Goal: Use online tool/utility: Utilize a website feature to perform a specific function

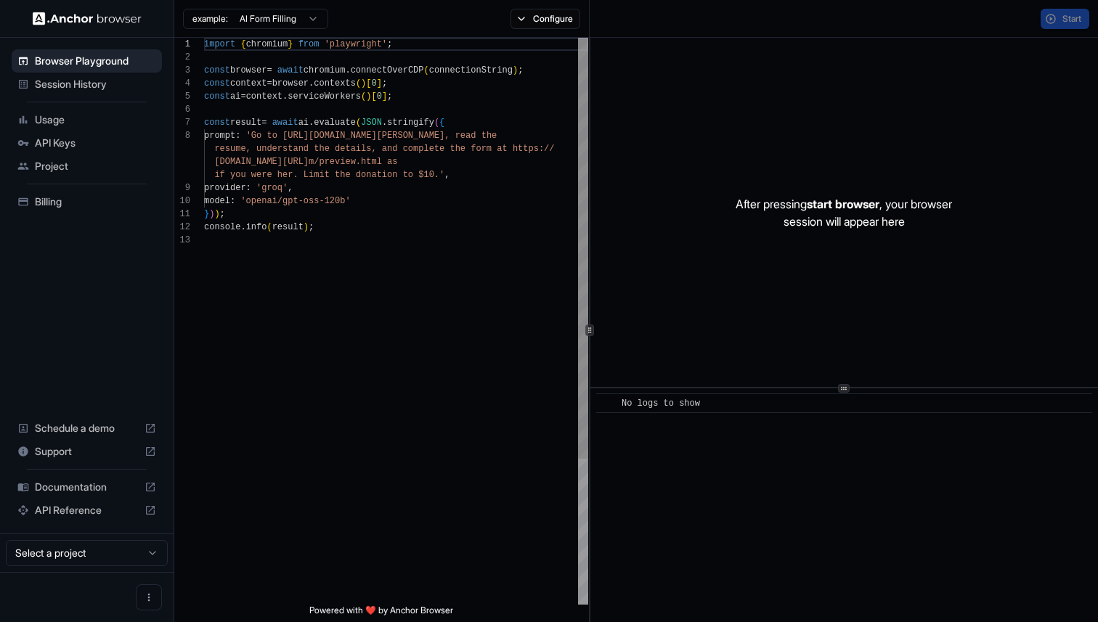
scroll to position [91, 0]
click at [244, 16] on html "Browser Playground Session History Usage API Keys Project Billing Schedule a de…" at bounding box center [549, 311] width 1098 height 622
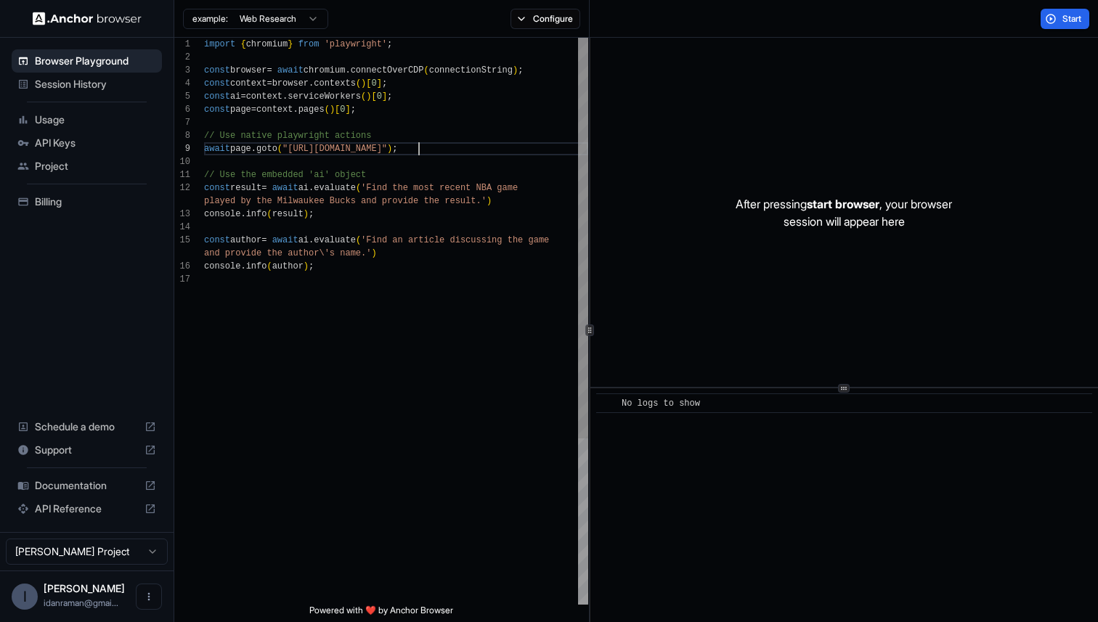
scroll to position [105, 0]
click at [417, 150] on div "import { chromium } from 'playwright' ; const browser = await chromium . connec…" at bounding box center [396, 439] width 384 height 802
type textarea "**********"
drag, startPoint x: 453, startPoint y: 275, endPoint x: 629, endPoint y: 312, distance: 179.5
click at [588, 312] on div "import { chromium } from 'playwright' ; const browser = await chromium . connec…" at bounding box center [396, 439] width 384 height 802
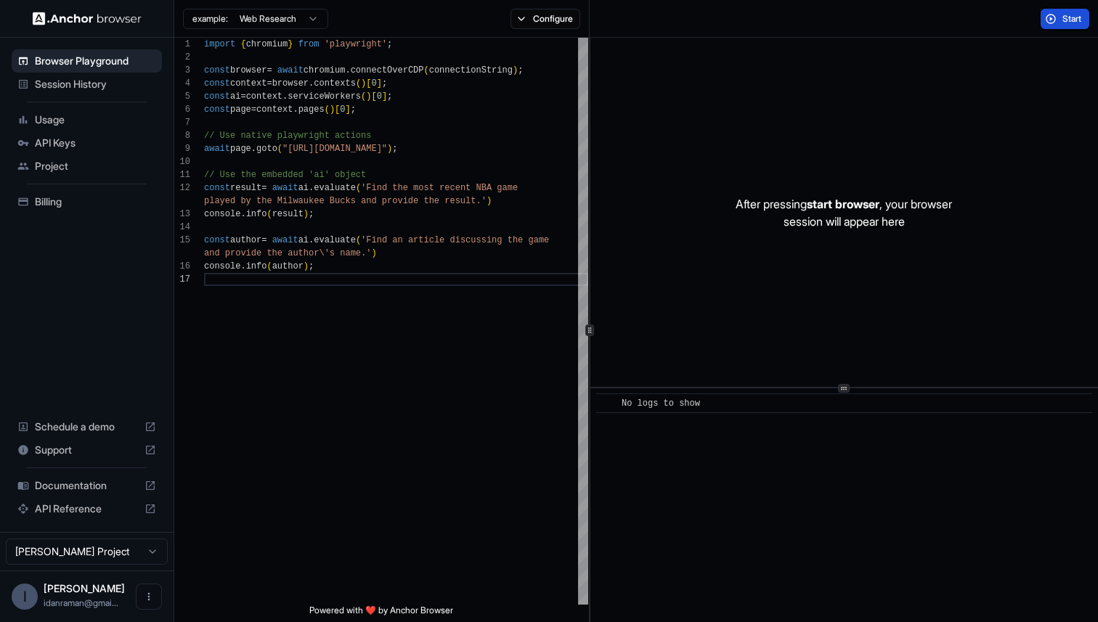
click at [1085, 22] on button "Start" at bounding box center [1064, 19] width 49 height 20
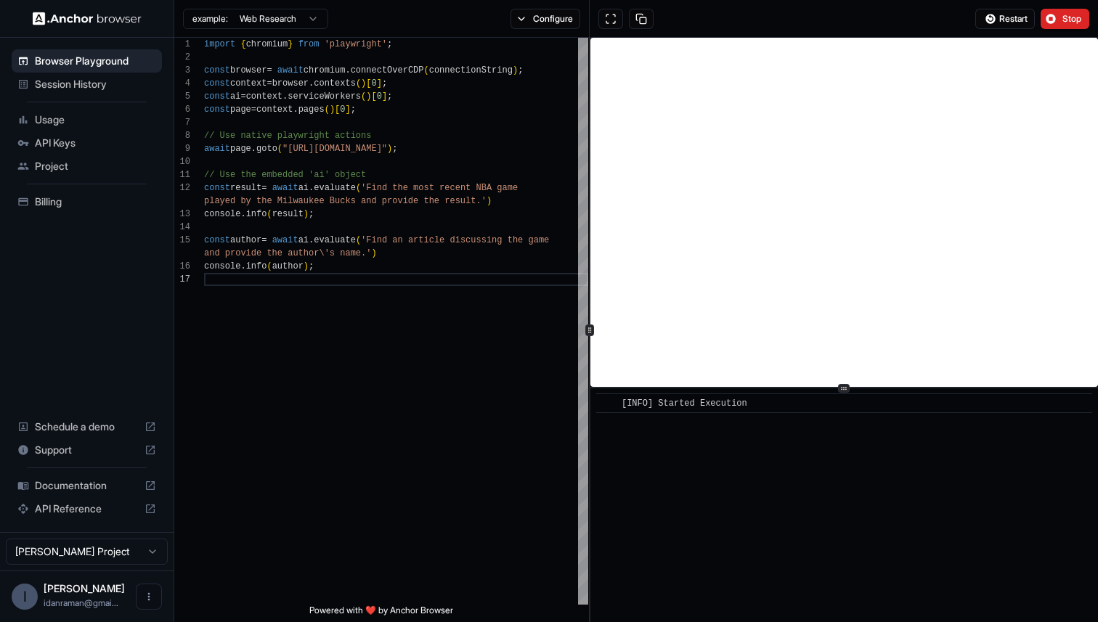
click at [536, 25] on button "Configure" at bounding box center [545, 19] width 70 height 20
click at [535, 25] on button "Configure" at bounding box center [545, 19] width 70 height 20
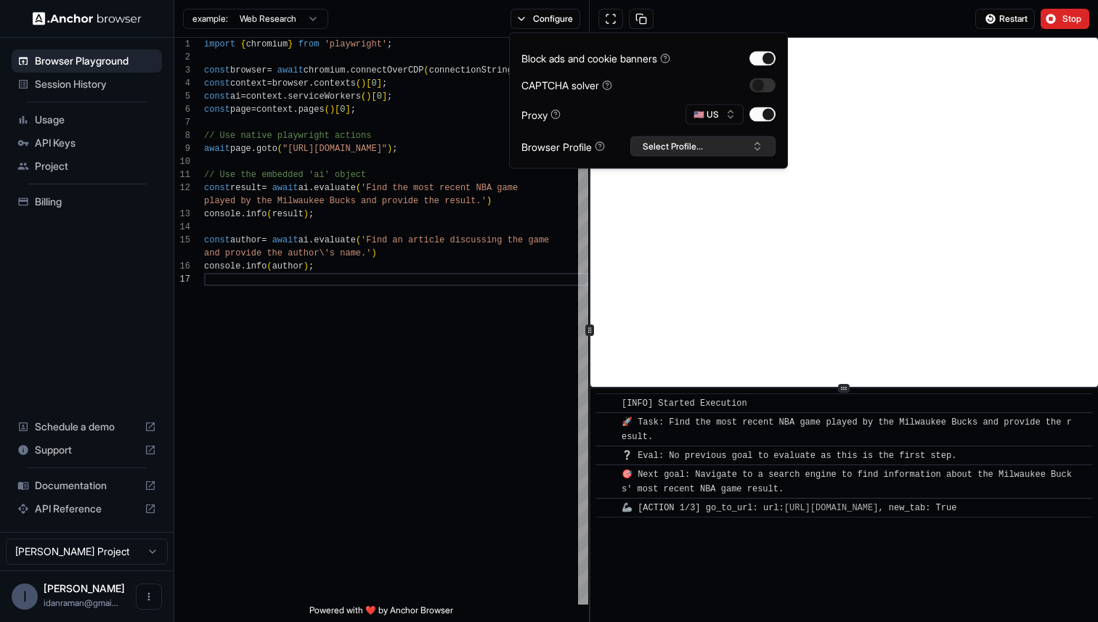
click at [676, 148] on button "Select Profile..." at bounding box center [702, 146] width 145 height 20
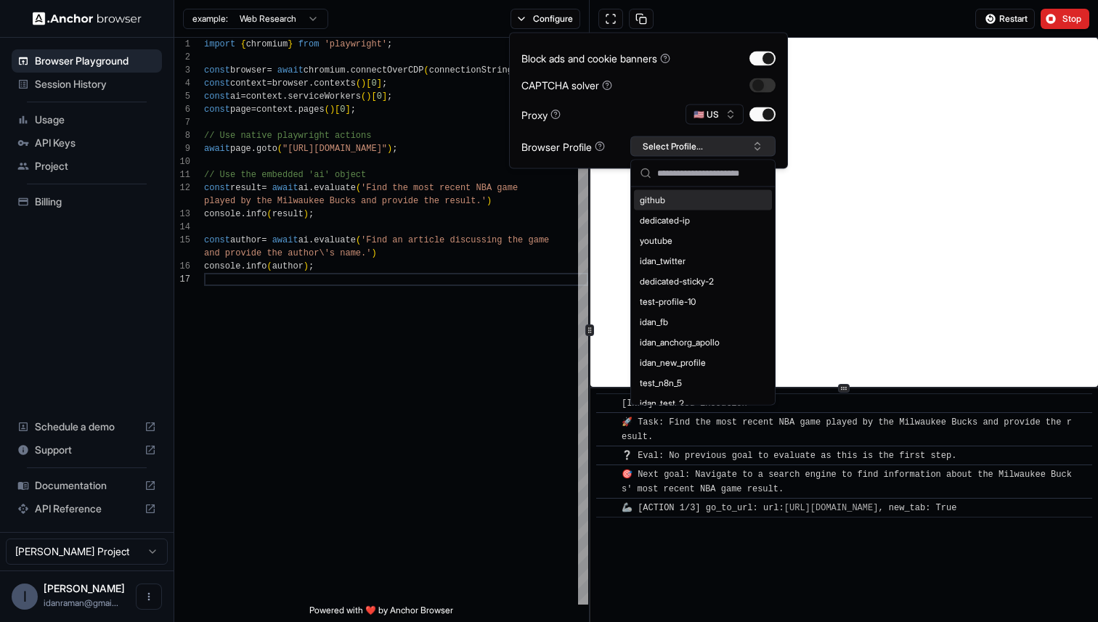
click at [676, 148] on button "Select Profile..." at bounding box center [702, 146] width 145 height 20
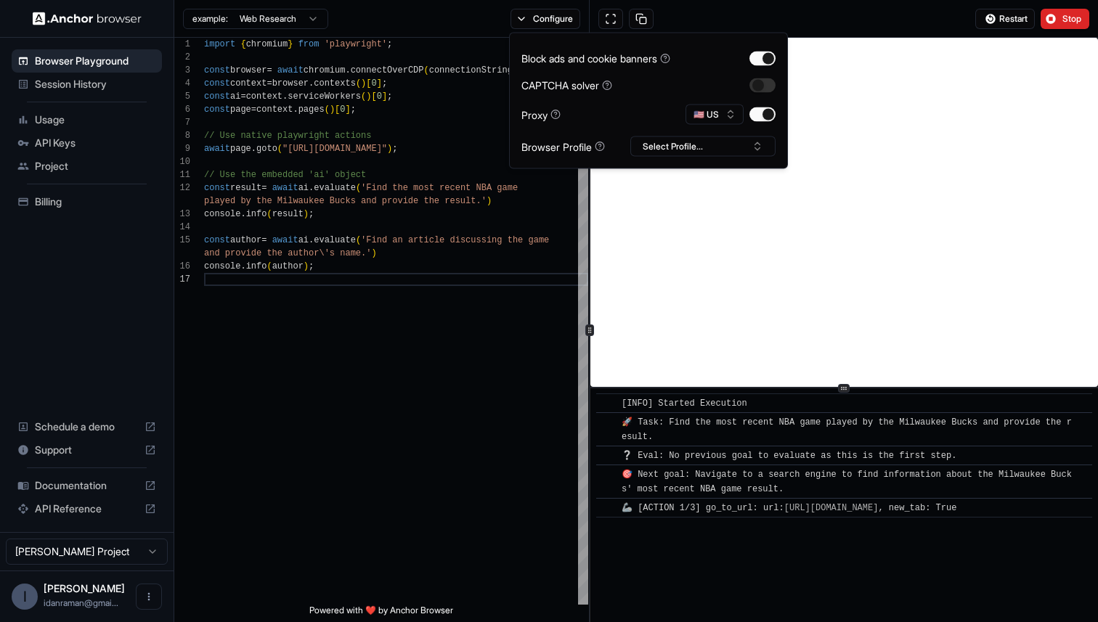
click at [527, 150] on div "Browser Profile" at bounding box center [562, 146] width 83 height 15
drag, startPoint x: 527, startPoint y: 150, endPoint x: 587, endPoint y: 147, distance: 60.4
click at [587, 147] on div "Browser Profile" at bounding box center [562, 146] width 83 height 15
click at [546, 122] on div "Proxy 🇺🇸 US" at bounding box center [648, 115] width 254 height 20
click at [654, 153] on button "Select Profile..." at bounding box center [702, 146] width 145 height 20
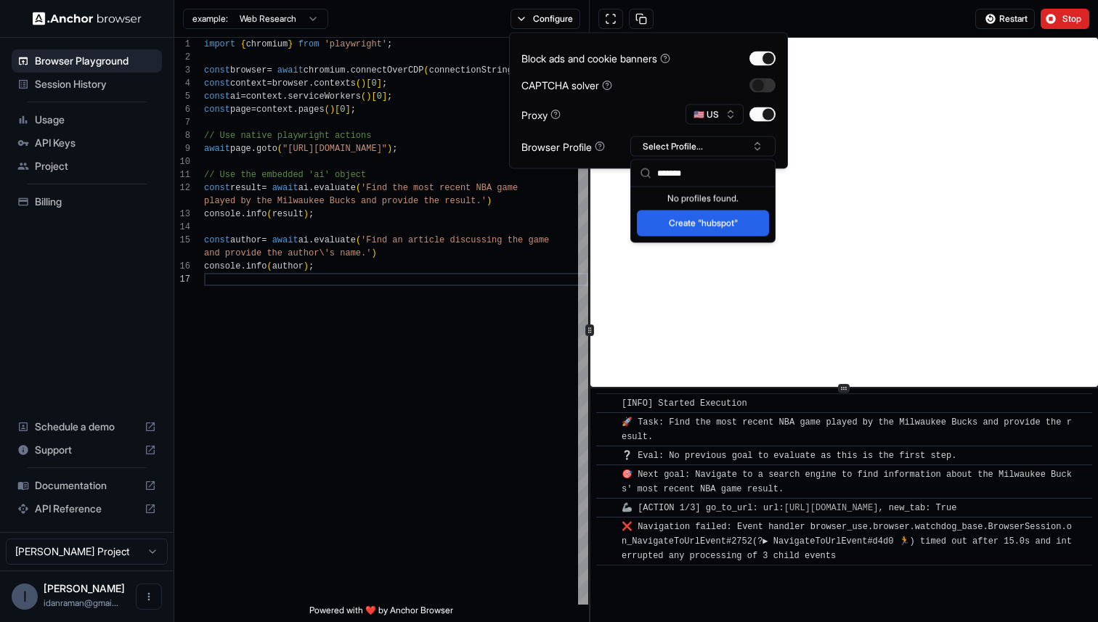
type input "*******"
click at [685, 229] on button "Create "hubspot"" at bounding box center [703, 224] width 132 height 26
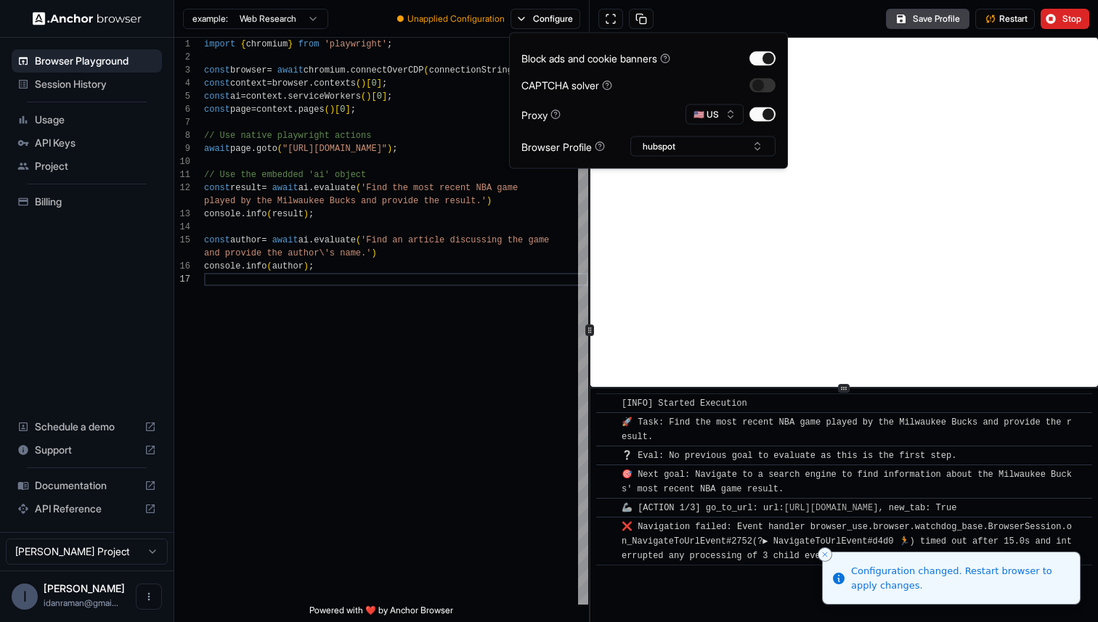
click at [863, 17] on div "Save Profile Restart Stop" at bounding box center [843, 19] width 508 height 38
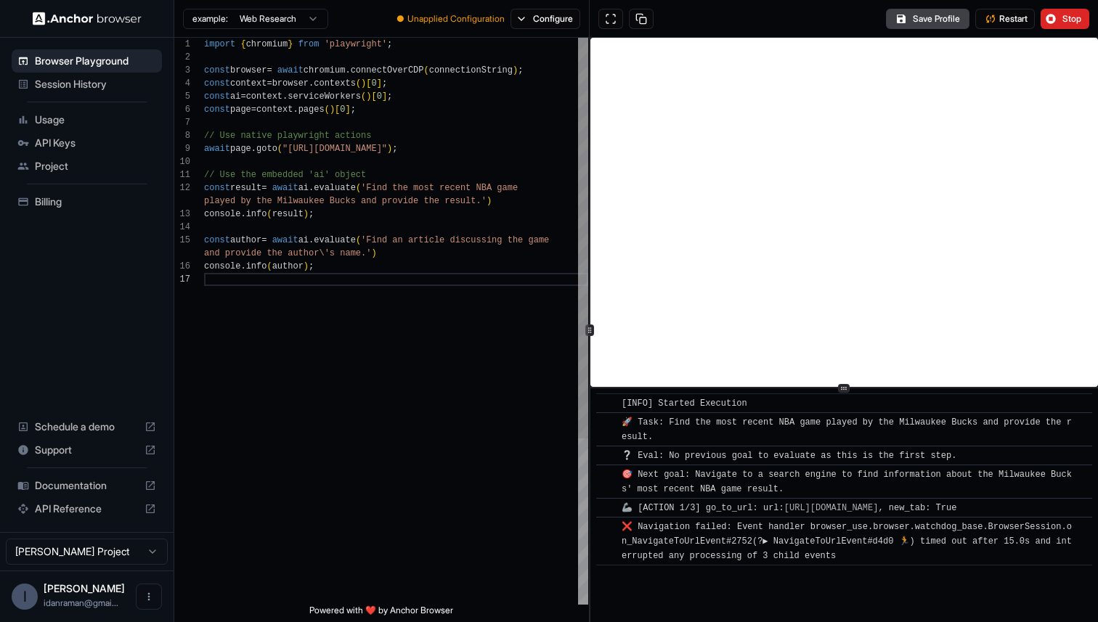
type textarea "**********"
click at [536, 42] on div "import { chromium } from 'playwright' ; const browser = await chromium . connec…" at bounding box center [396, 439] width 384 height 802
click at [536, 28] on button "Configure" at bounding box center [545, 19] width 70 height 20
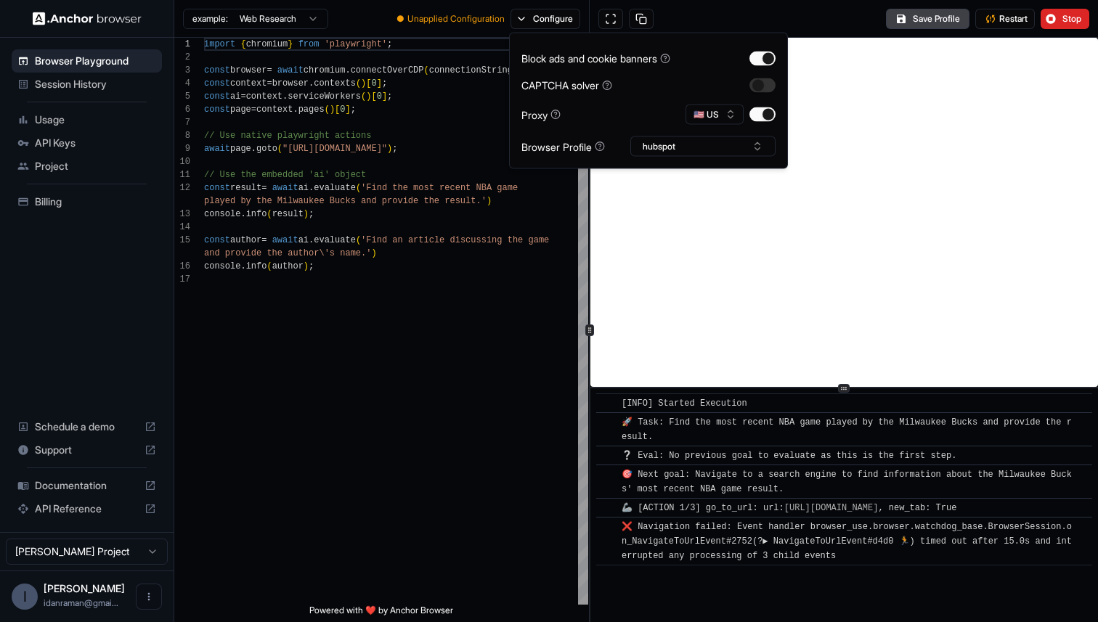
click at [712, 12] on div "Save Profile Restart Stop" at bounding box center [843, 19] width 508 height 38
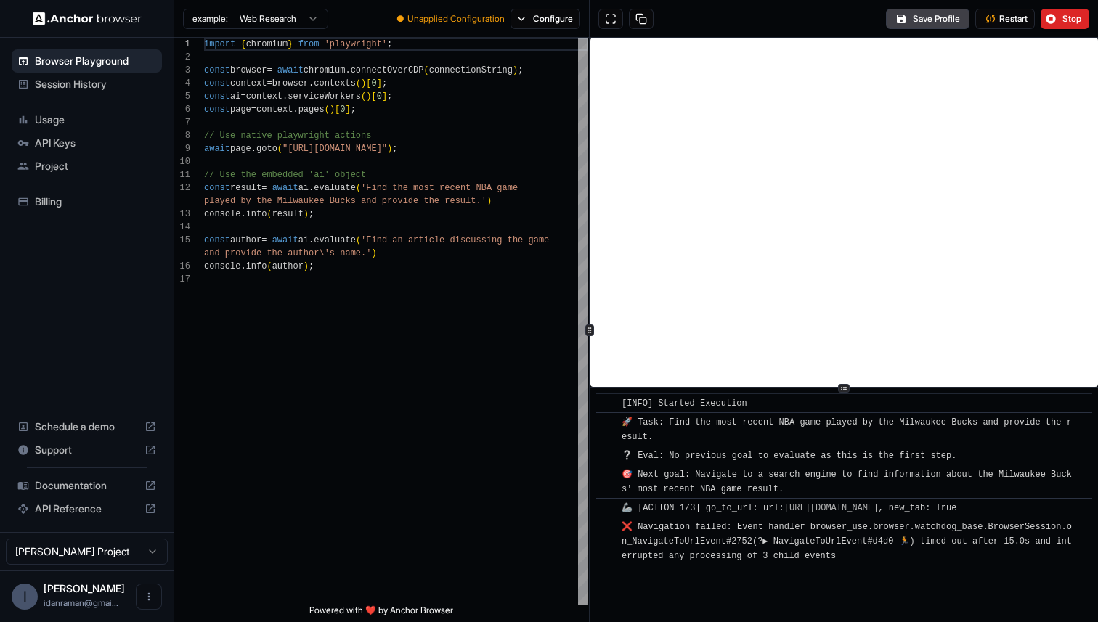
click at [508, 22] on div "● Unapplied Configuration Configure" at bounding box center [489, 19] width 202 height 20
click at [83, 89] on span "Session History" at bounding box center [95, 84] width 121 height 15
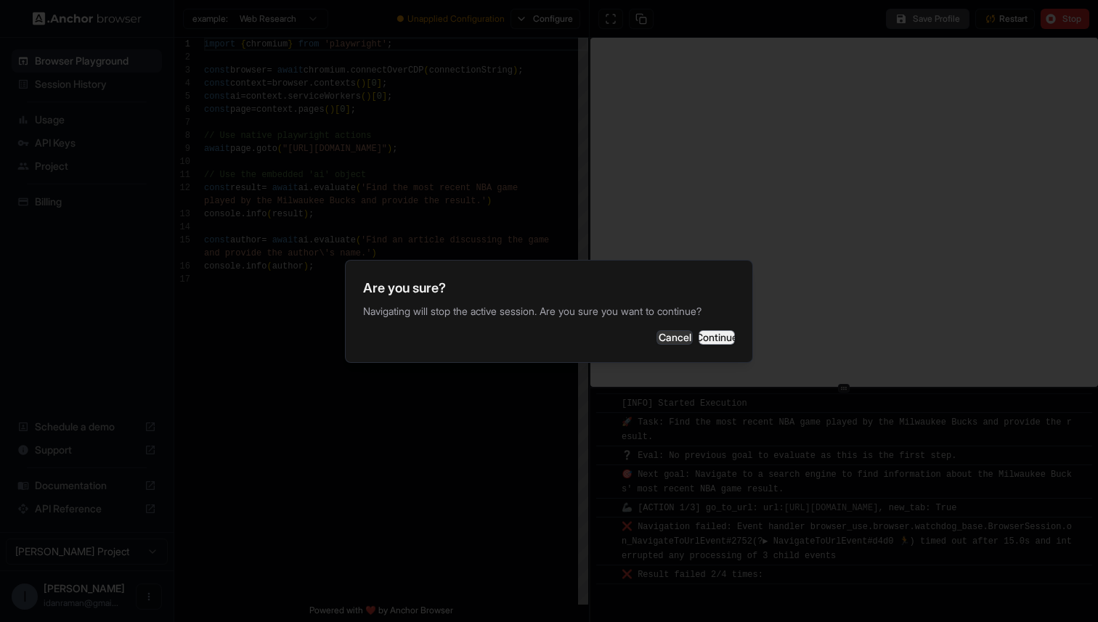
click at [702, 332] on button "Continue" at bounding box center [716, 337] width 36 height 15
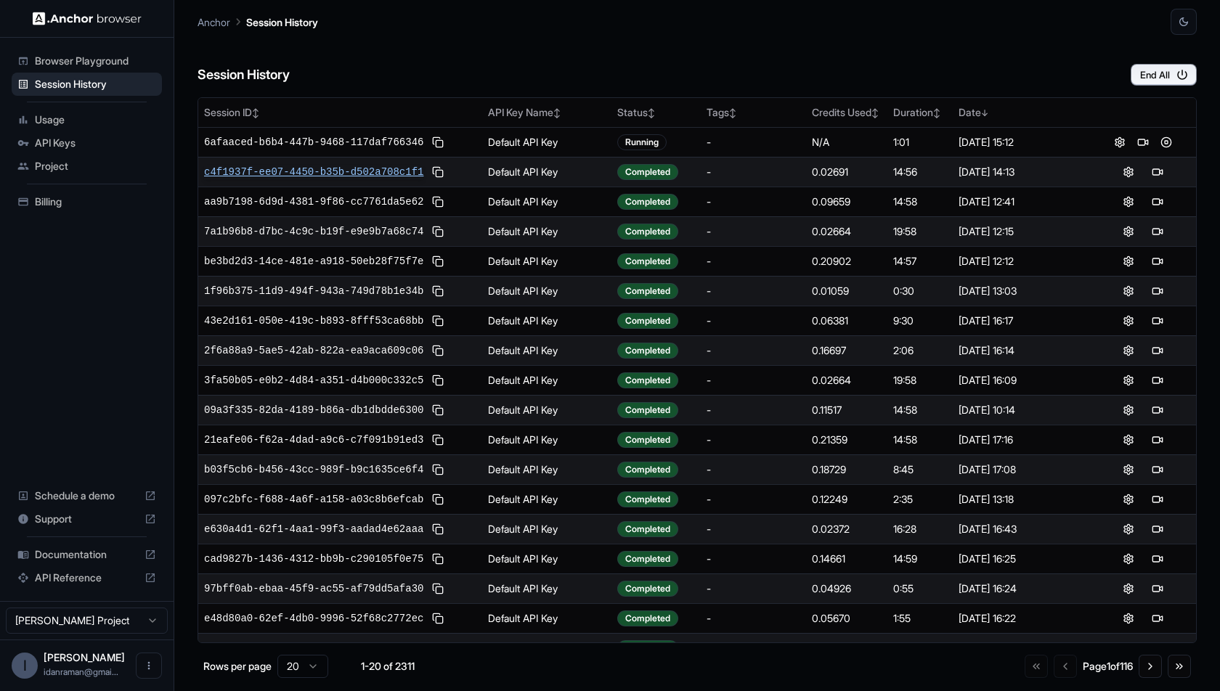
click at [330, 177] on span "c4f1937f-ee07-4450-b35b-d502a708c1f1" at bounding box center [313, 172] width 219 height 15
click at [141, 57] on span "Browser Playground" at bounding box center [95, 61] width 121 height 15
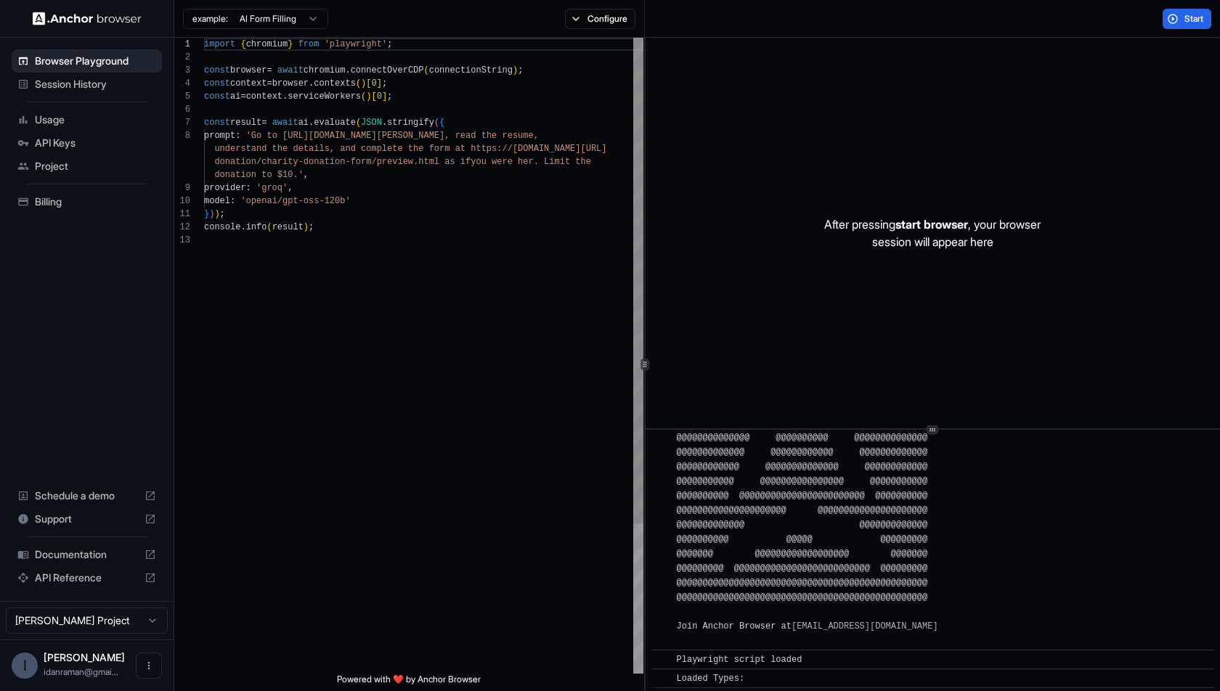
scroll to position [615, 0]
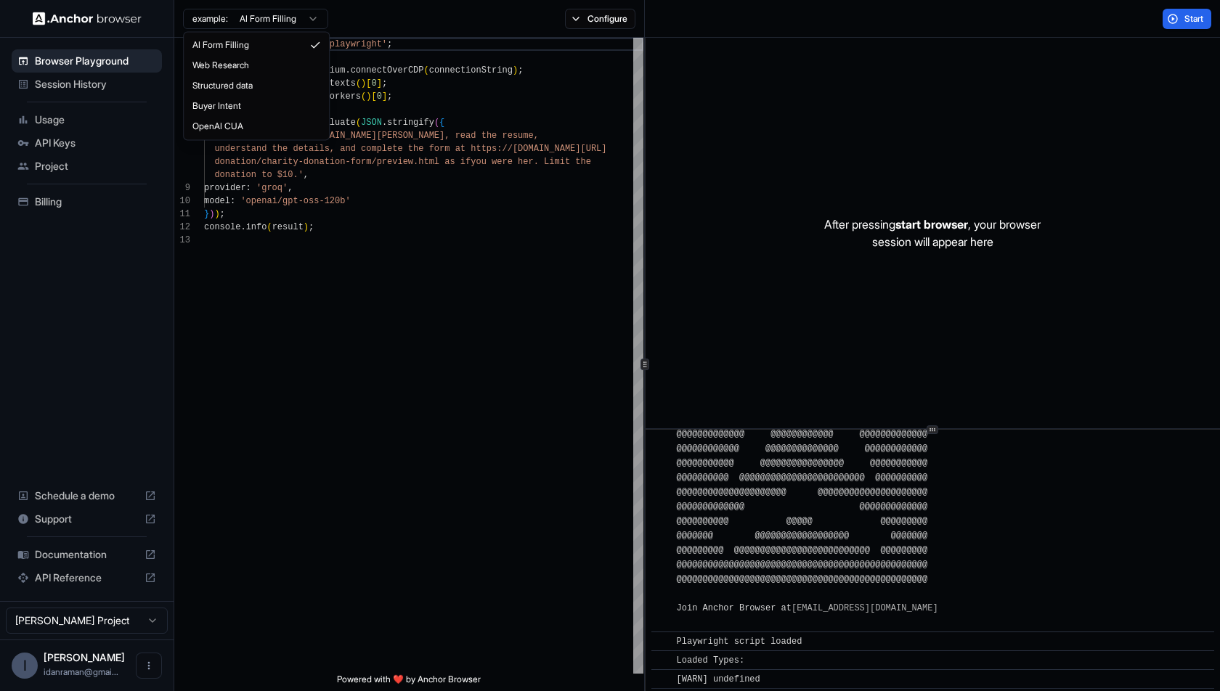
click at [274, 25] on html "Browser Playground Session History Usage API Keys Project Billing Schedule a de…" at bounding box center [610, 345] width 1220 height 691
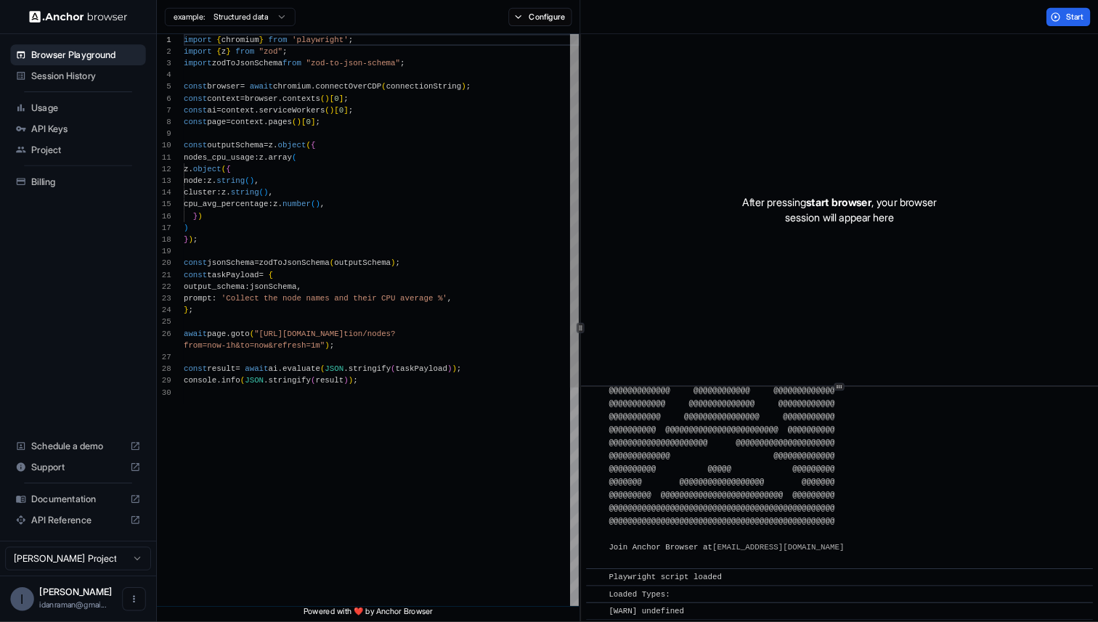
scroll to position [118, 0]
click at [344, 162] on div "import { chromium } from 'playwright' ; import { z } from "zod" ; import zodToJ…" at bounding box center [423, 552] width 439 height 1028
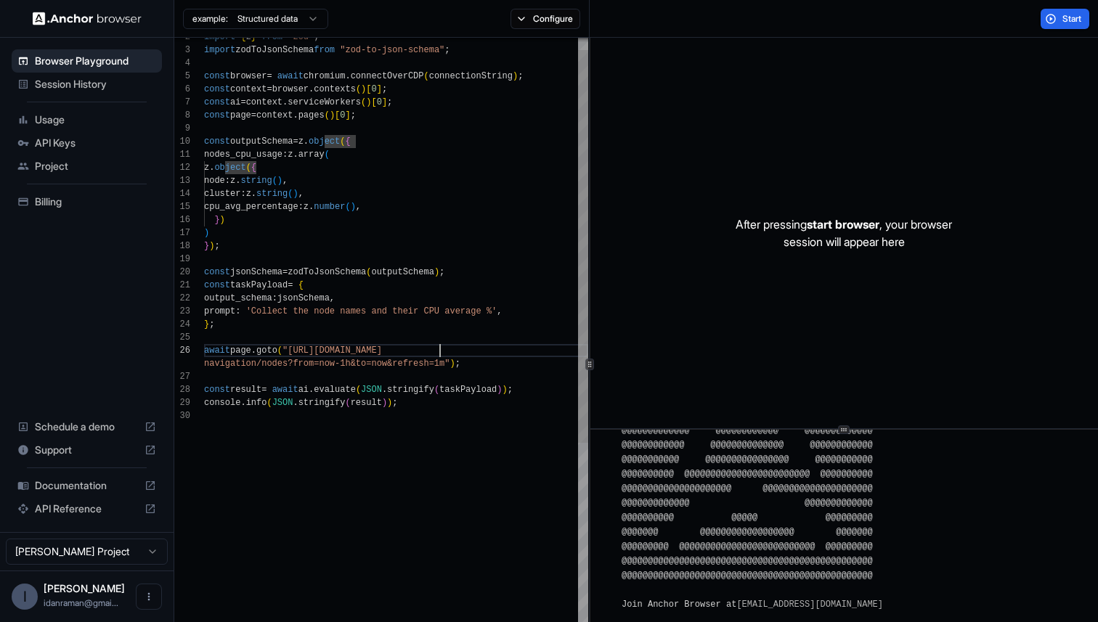
scroll to position [65, 0]
click at [438, 350] on div "const outputSchema = z . object ( { nodes_cpu_usage : z . array ( z . object ( …" at bounding box center [396, 531] width 384 height 1028
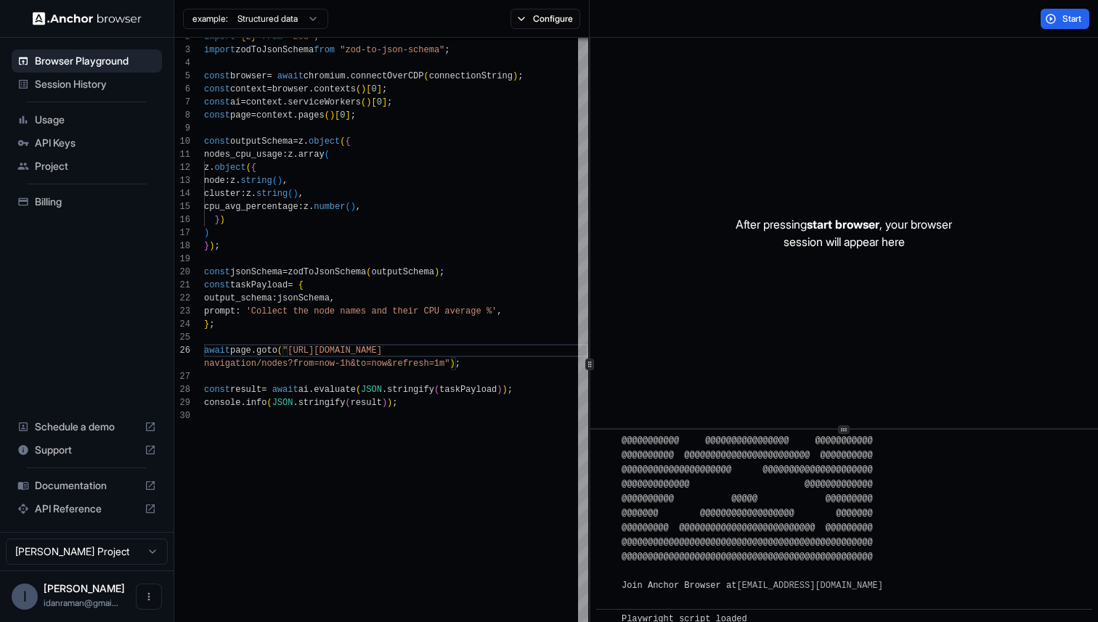
scroll to position [656, 0]
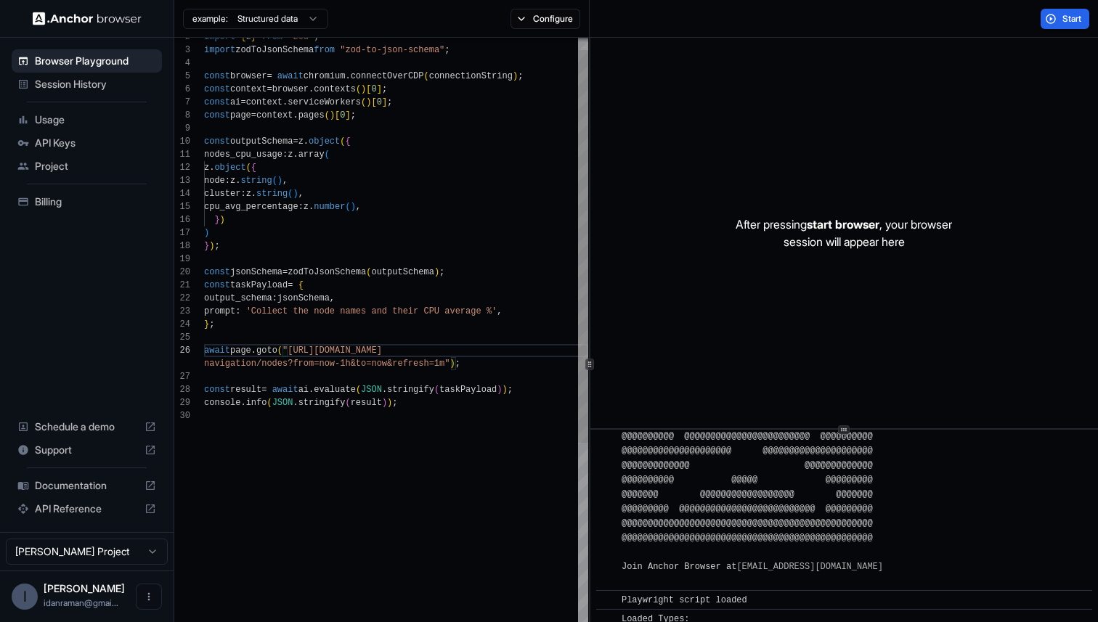
type textarea "**********"
click at [378, 243] on div "const outputSchema = z . object ( { nodes_cpu_usage : z . array ( z . object ( …" at bounding box center [396, 531] width 384 height 1028
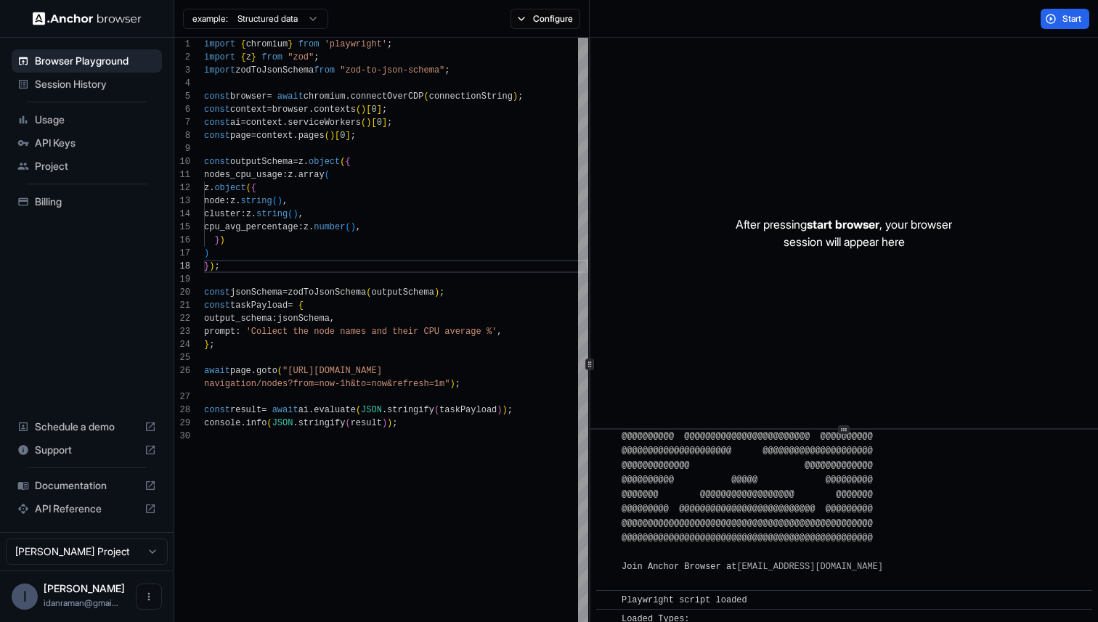
click at [76, 76] on div "Session History" at bounding box center [87, 84] width 150 height 23
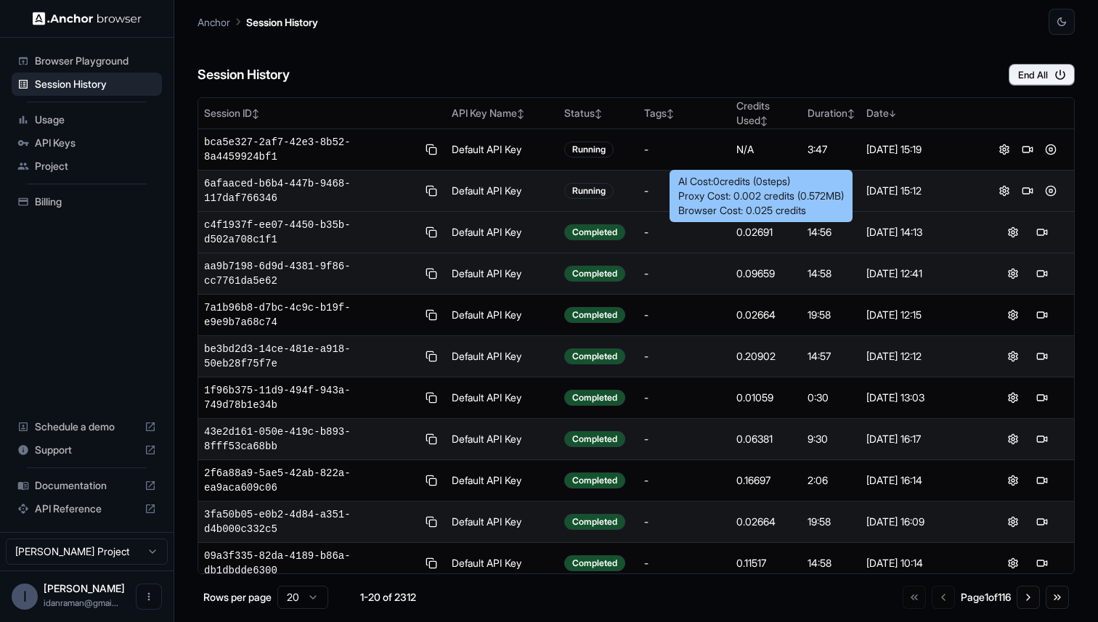
click at [759, 229] on div "0.02691" at bounding box center [766, 232] width 60 height 15
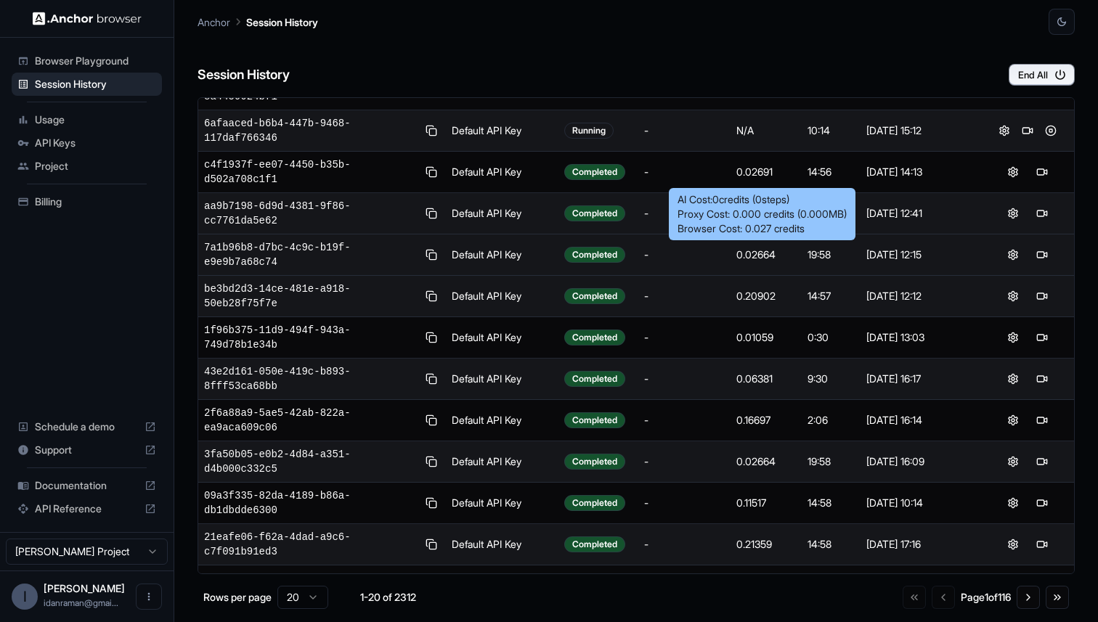
scroll to position [65, 0]
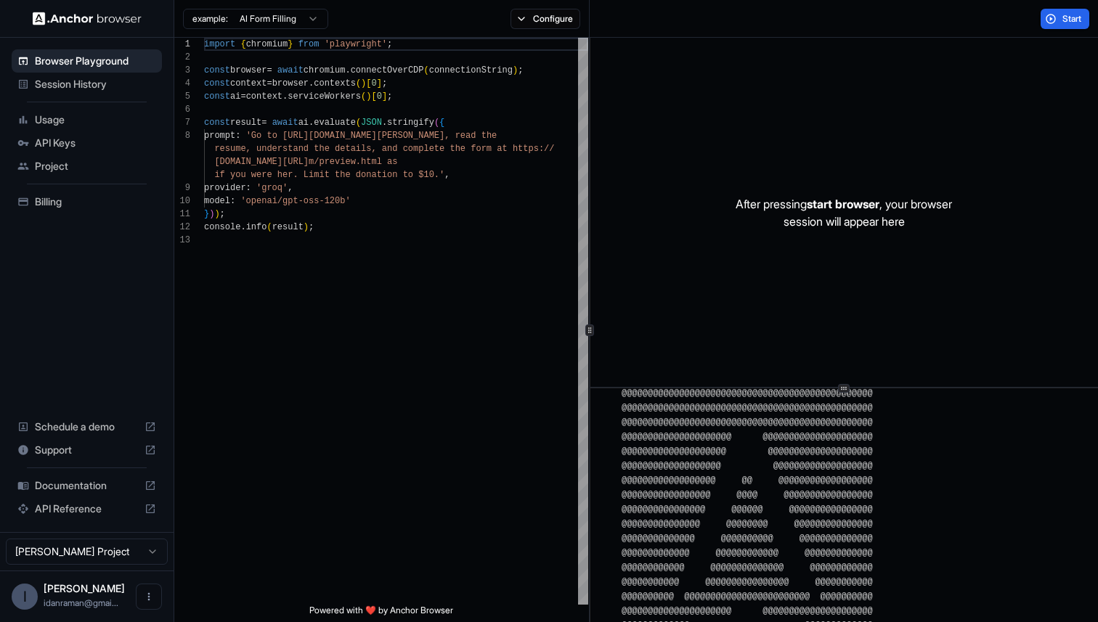
scroll to position [129, 0]
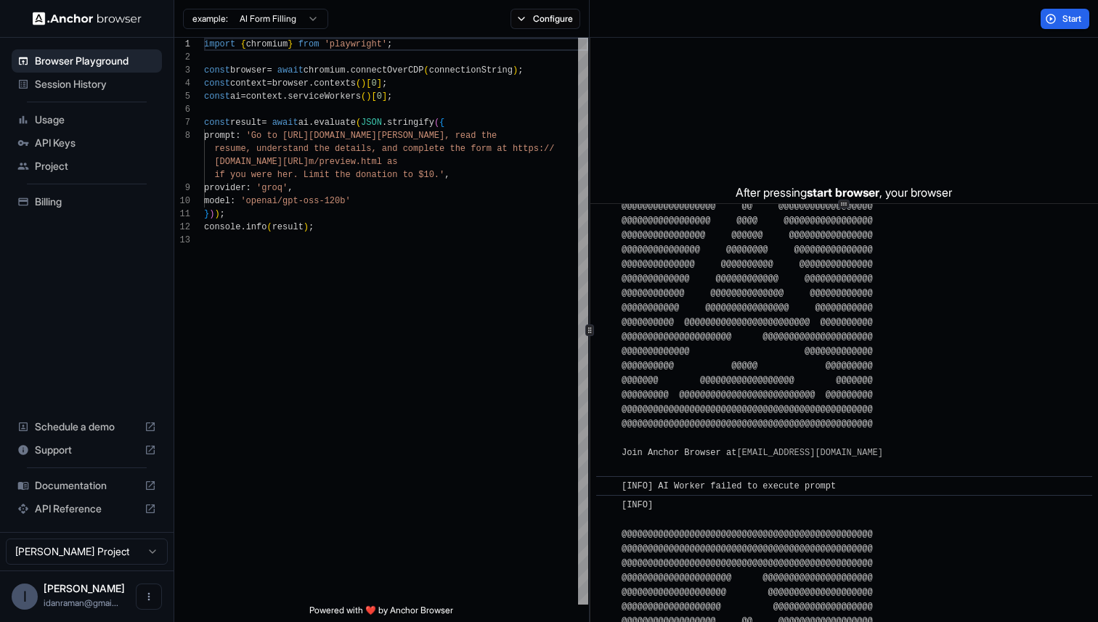
click at [868, 183] on div "After pressing start browser , your browser session will appear here ​ [INFO] @…" at bounding box center [843, 330] width 507 height 584
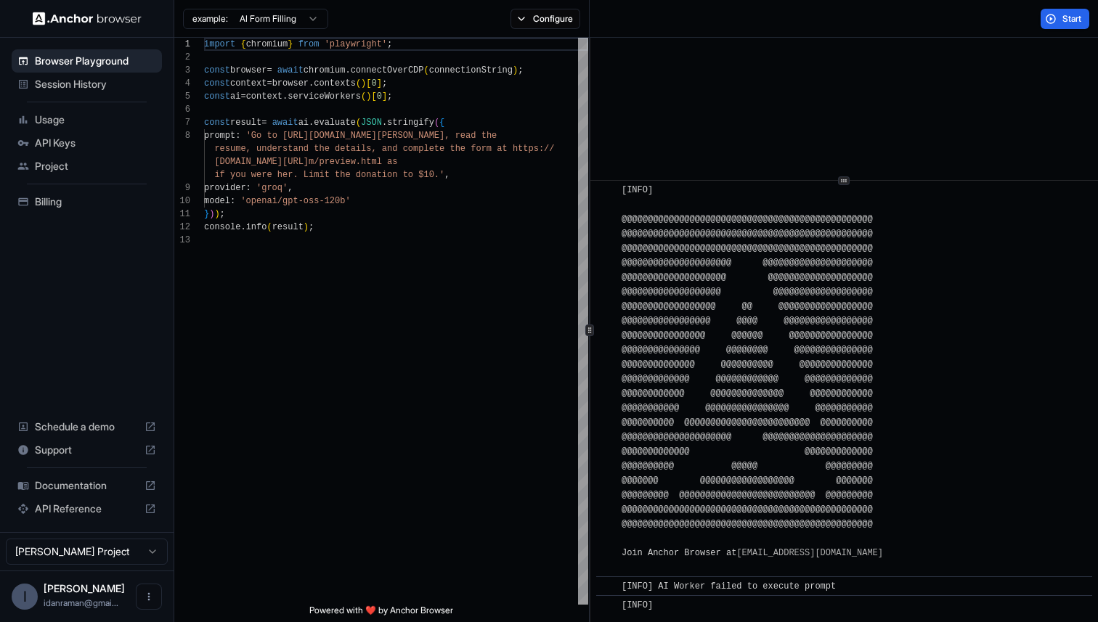
scroll to position [0, 0]
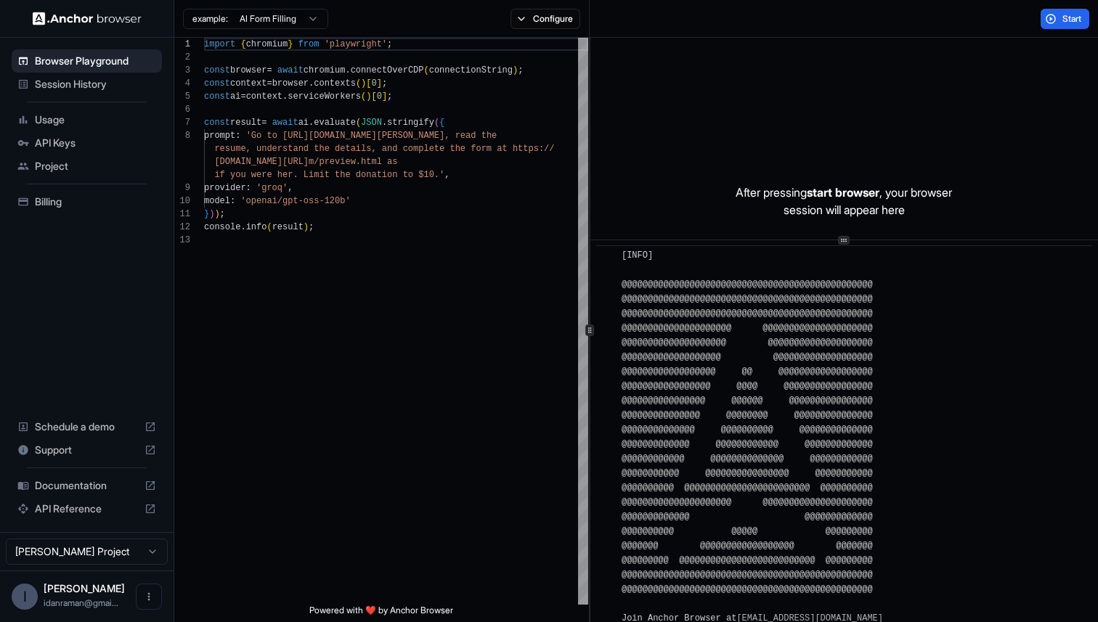
click at [843, 242] on icon at bounding box center [843, 240] width 7 height 7
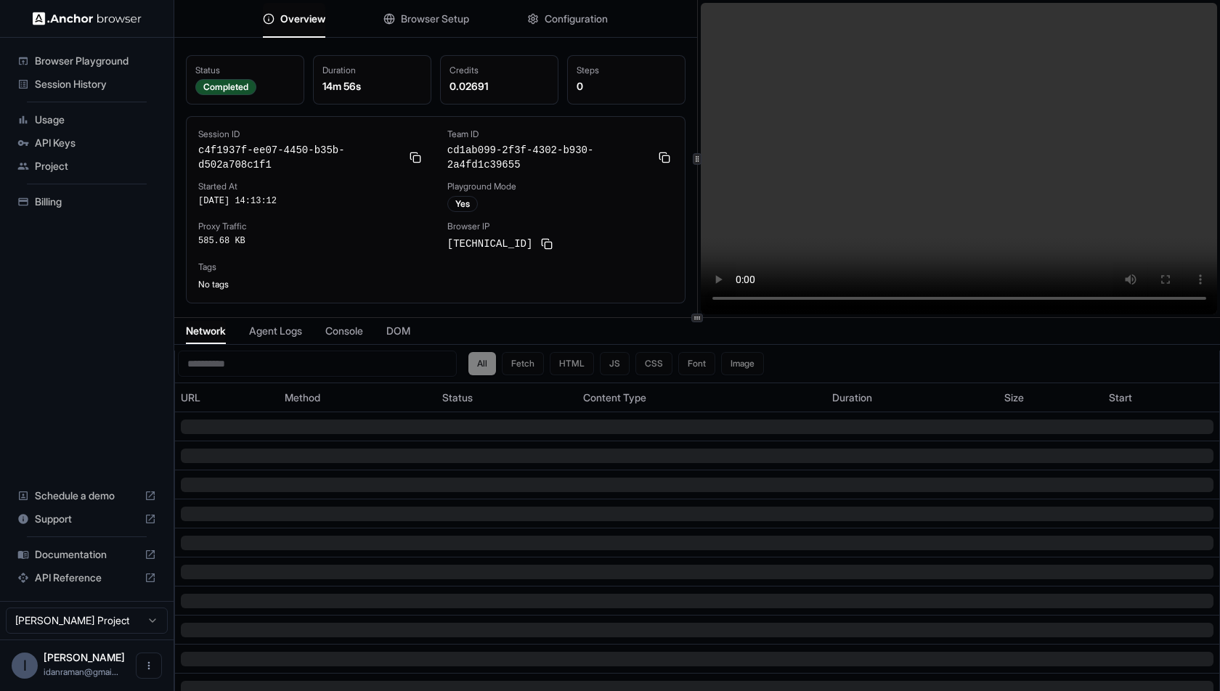
click at [341, 327] on span "Console" at bounding box center [344, 331] width 38 height 15
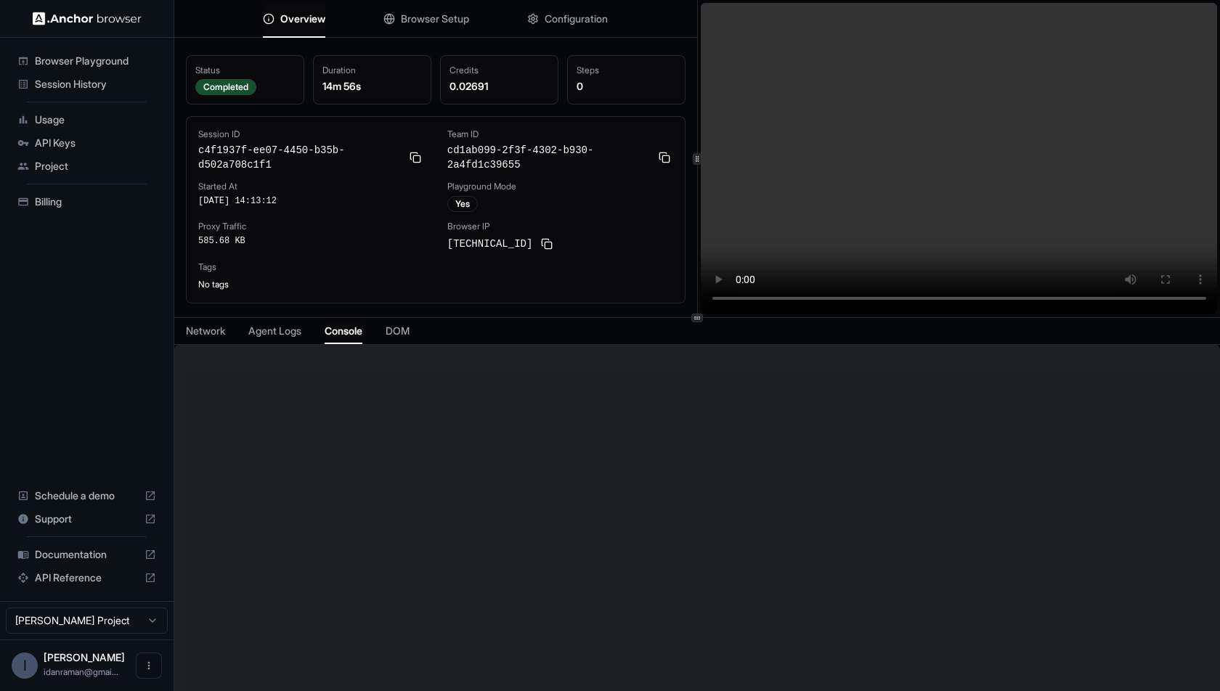
click at [391, 335] on div "Network Agent Logs Console DOM" at bounding box center [696, 331] width 1045 height 27
click at [407, 335] on span "DOM" at bounding box center [397, 331] width 24 height 15
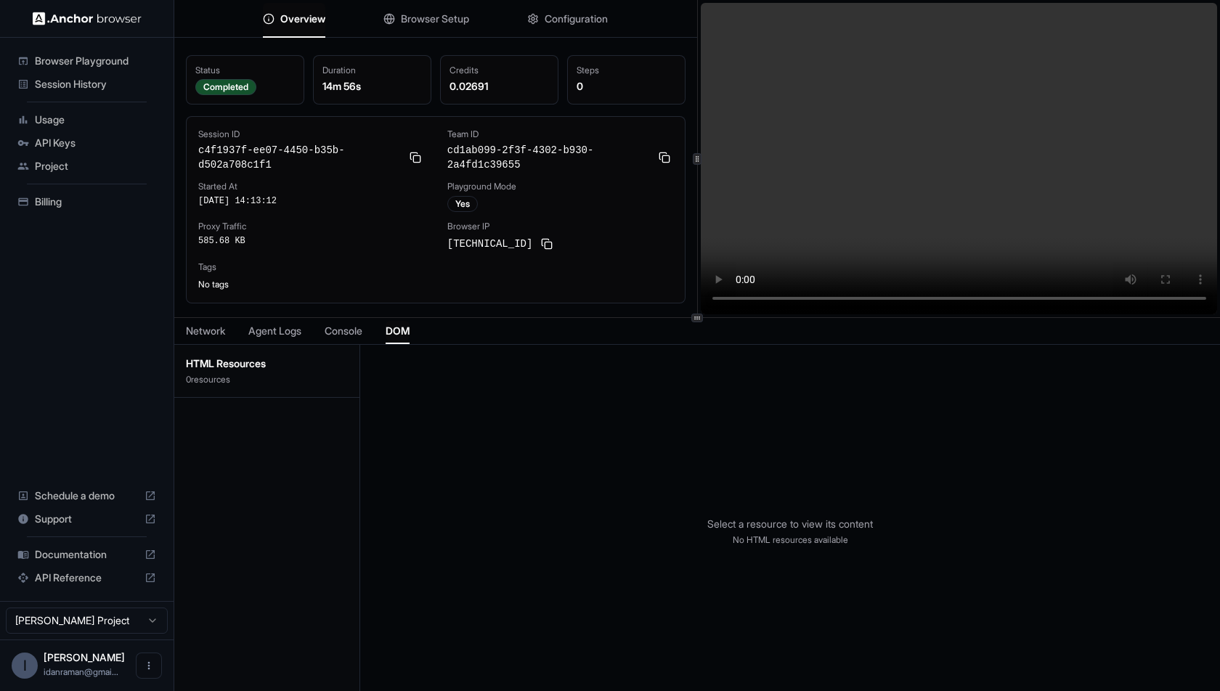
click at [423, 21] on span "Browser Setup" at bounding box center [435, 19] width 68 height 15
click at [283, 19] on span "Overview" at bounding box center [302, 19] width 45 height 15
click at [35, 79] on span "Session History" at bounding box center [95, 84] width 121 height 15
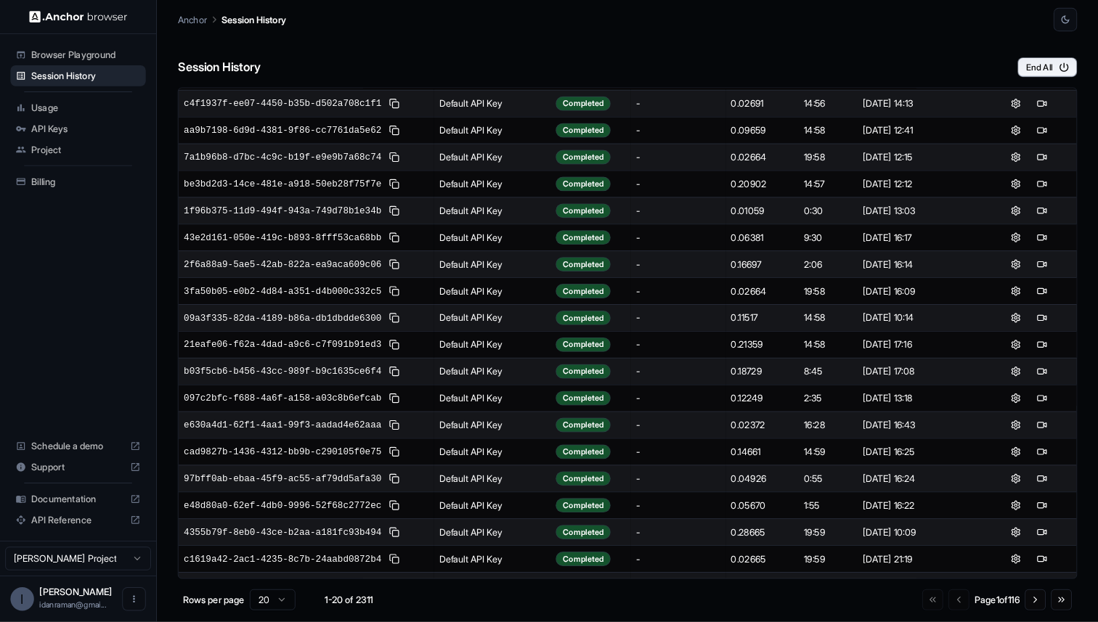
scroll to position [57, 0]
click at [96, 581] on span "API Reference" at bounding box center [87, 578] width 104 height 15
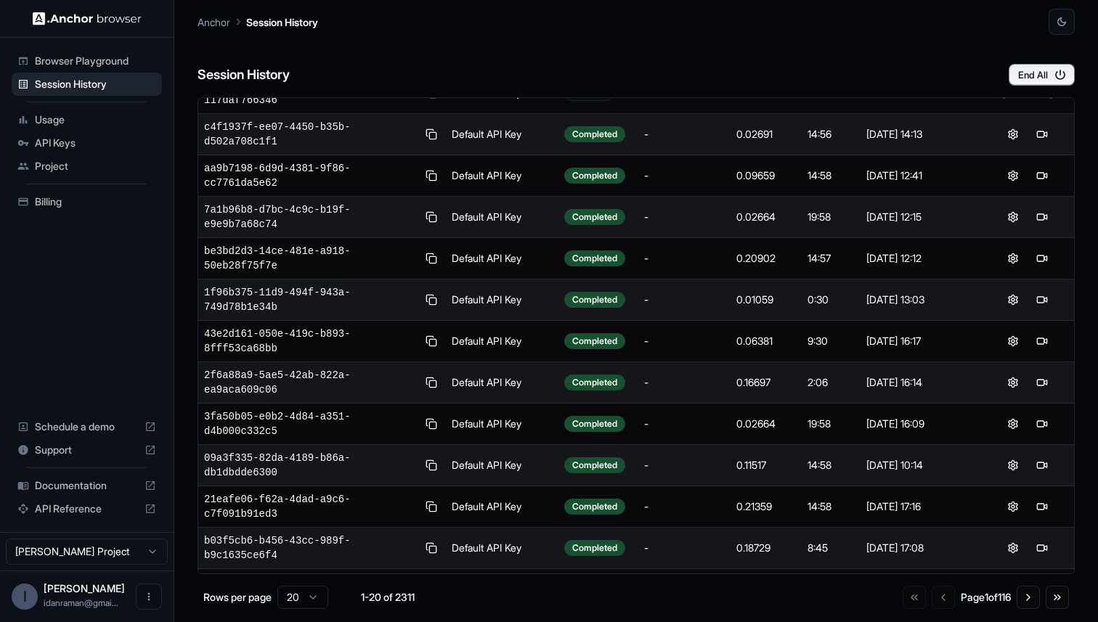
scroll to position [57, 0]
click at [136, 53] on div "Browser Playground" at bounding box center [87, 60] width 150 height 23
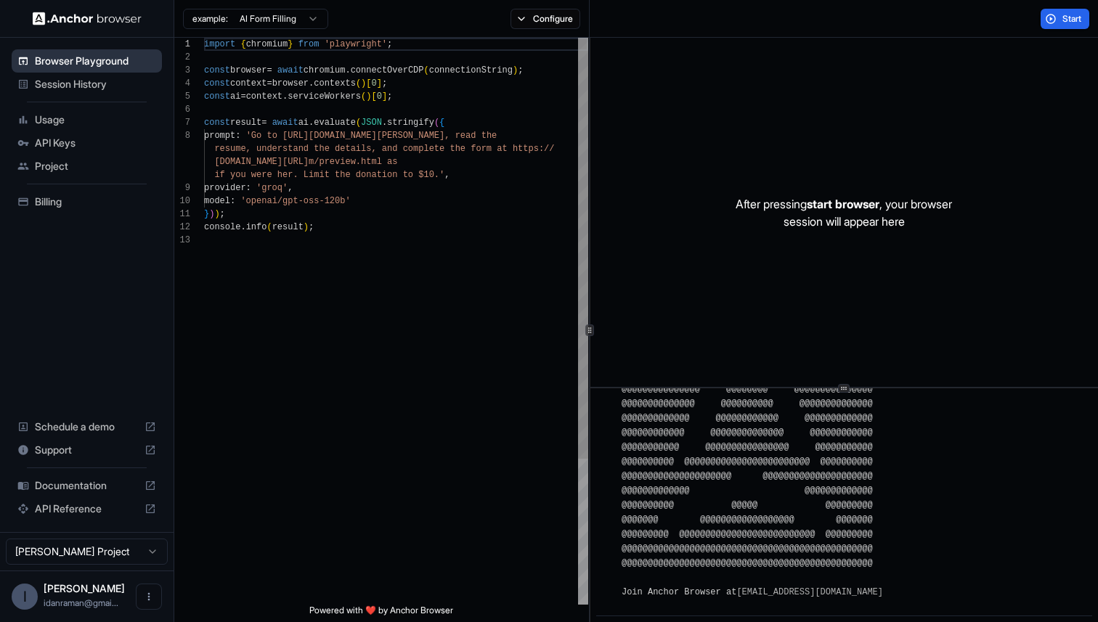
scroll to position [91, 0]
click at [402, 99] on div "import { chromium } from 'playwright' ; const browser = await chromium . connec…" at bounding box center [396, 419] width 384 height 763
click at [263, 166] on div "import { chromium } from 'playwright' ; const browser = await chromium . connec…" at bounding box center [396, 419] width 384 height 763
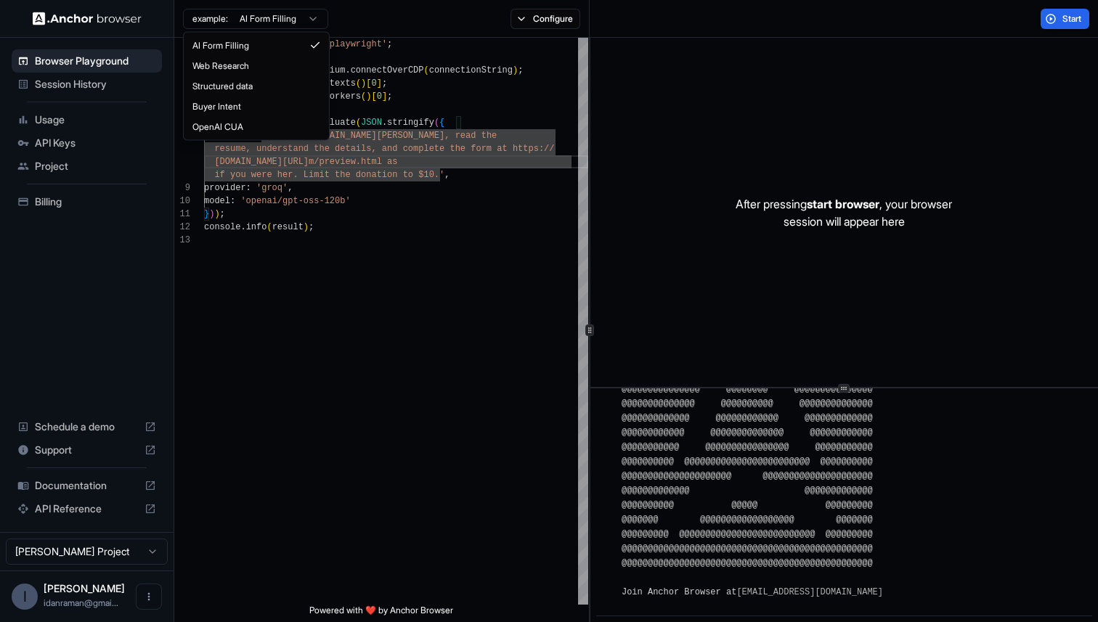
click at [260, 23] on html "Browser Playground Session History Usage API Keys Project Billing Schedule a de…" at bounding box center [549, 311] width 1098 height 622
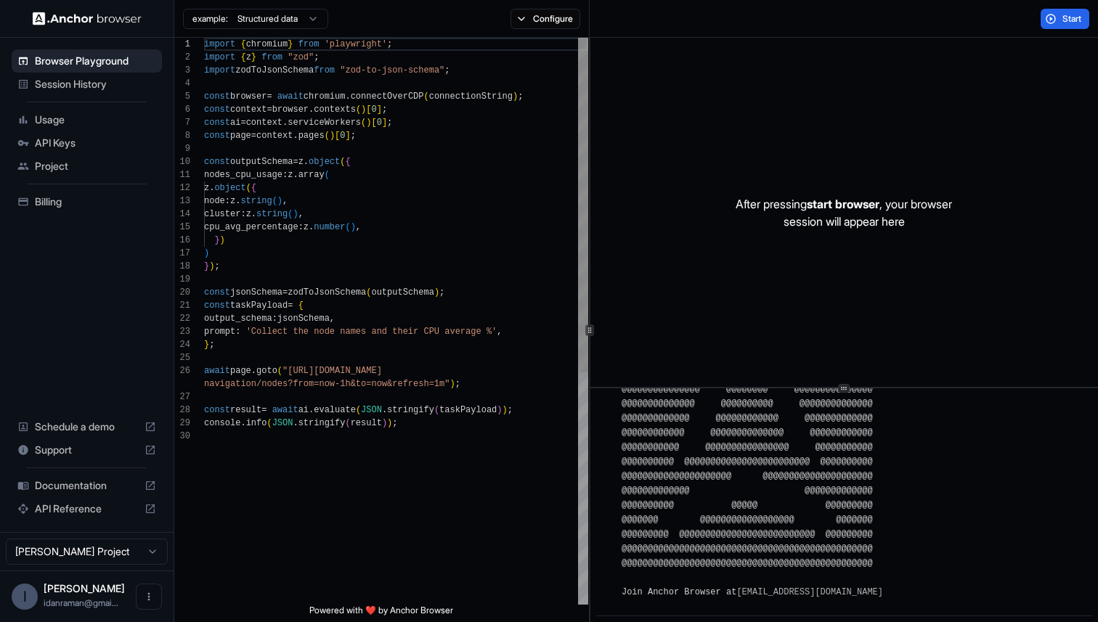
scroll to position [91, 0]
click at [284, 391] on div "import { chromium } from 'playwright' ; import { z } from "zod" ; import zodToJ…" at bounding box center [396, 517] width 384 height 959
click at [278, 23] on html "Browser Playground Session History Usage API Keys Project Billing Schedule a de…" at bounding box center [549, 311] width 1098 height 622
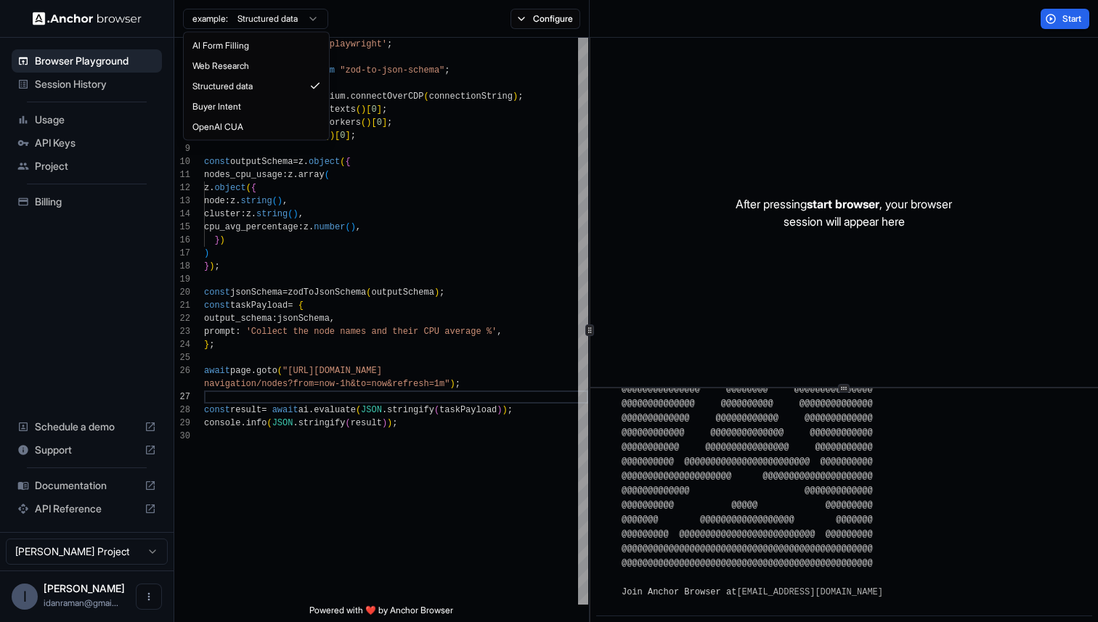
scroll to position [0, 0]
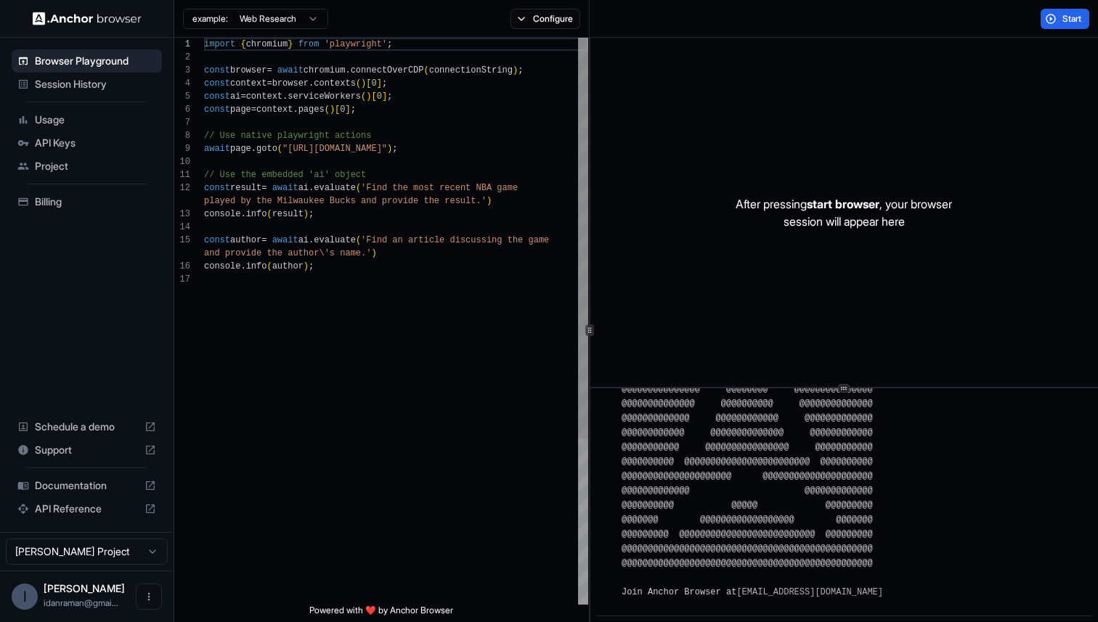
click at [345, 246] on div "import { chromium } from 'playwright' ; const browser = await chromium . connec…" at bounding box center [396, 439] width 384 height 802
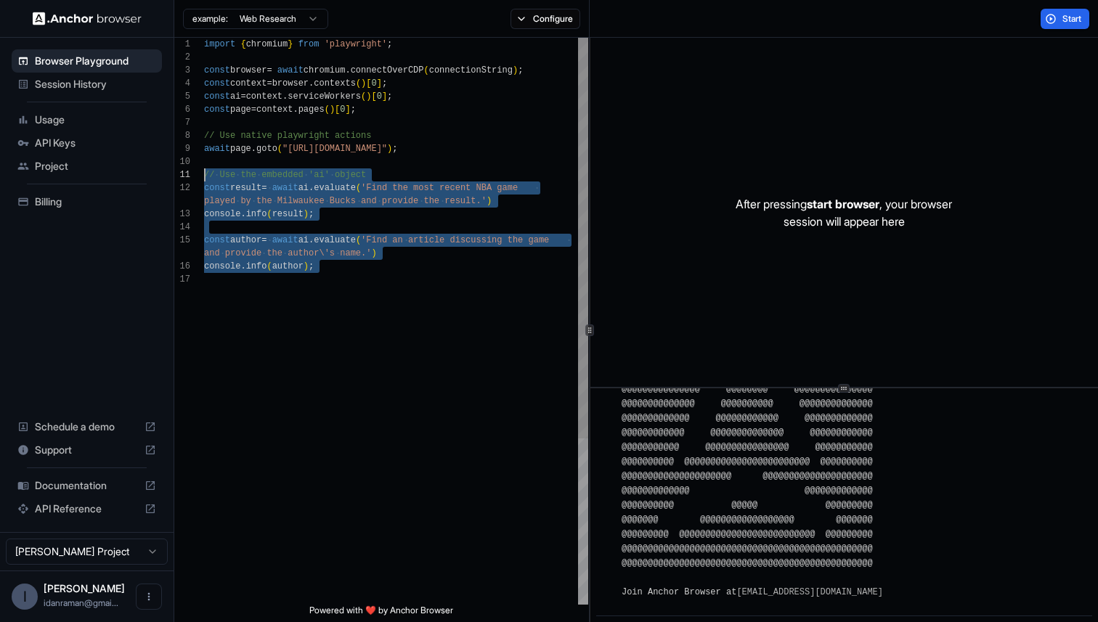
drag, startPoint x: 387, startPoint y: 277, endPoint x: 166, endPoint y: 179, distance: 241.8
click at [204, 180] on div "import { chromium } from 'playwright' ; const browser = await chromium . connec…" at bounding box center [396, 439] width 384 height 802
click at [372, 309] on div "import { chromium } from 'playwright' ; const browser = await chromium . connec…" at bounding box center [396, 439] width 384 height 802
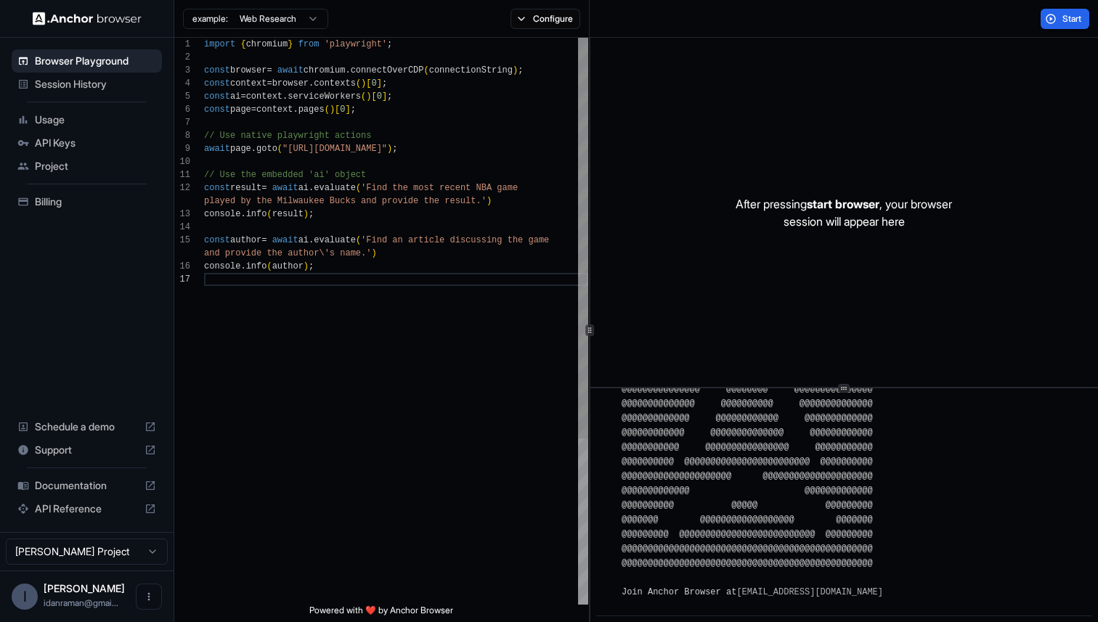
click at [375, 251] on div "import { chromium } from 'playwright' ; const browser = await chromium . connec…" at bounding box center [396, 439] width 384 height 802
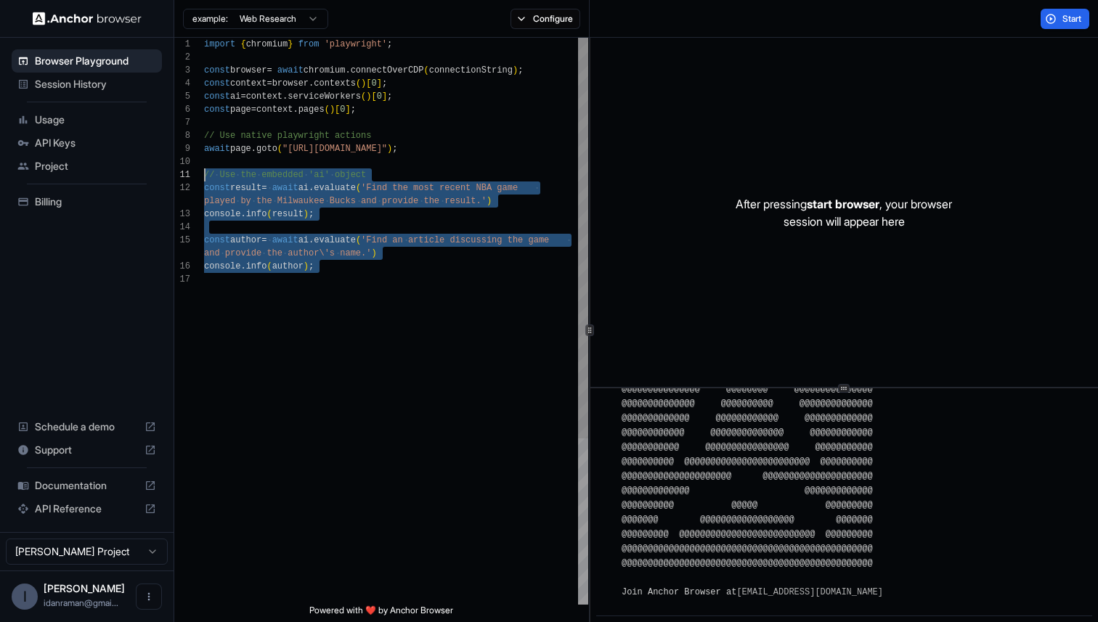
scroll to position [0, 0]
drag, startPoint x: 370, startPoint y: 299, endPoint x: 193, endPoint y: 167, distance: 221.0
click at [204, 167] on div "import { chromium } from 'playwright' ; const browser = await chromium . connec…" at bounding box center [396, 439] width 384 height 802
type textarea "**********"
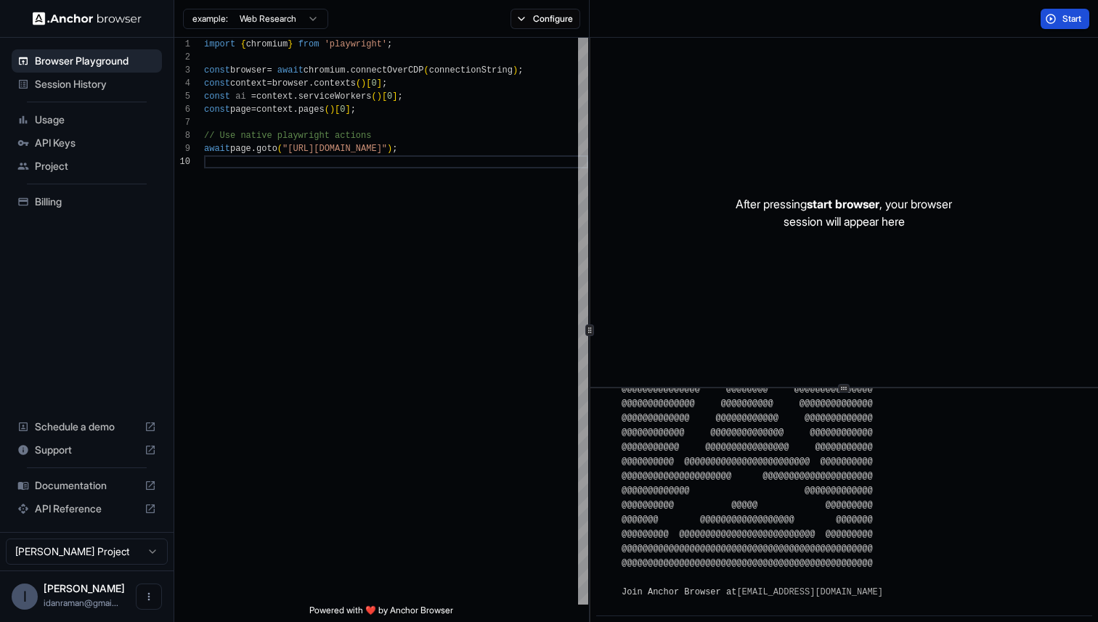
click at [1050, 21] on button "Start" at bounding box center [1064, 19] width 49 height 20
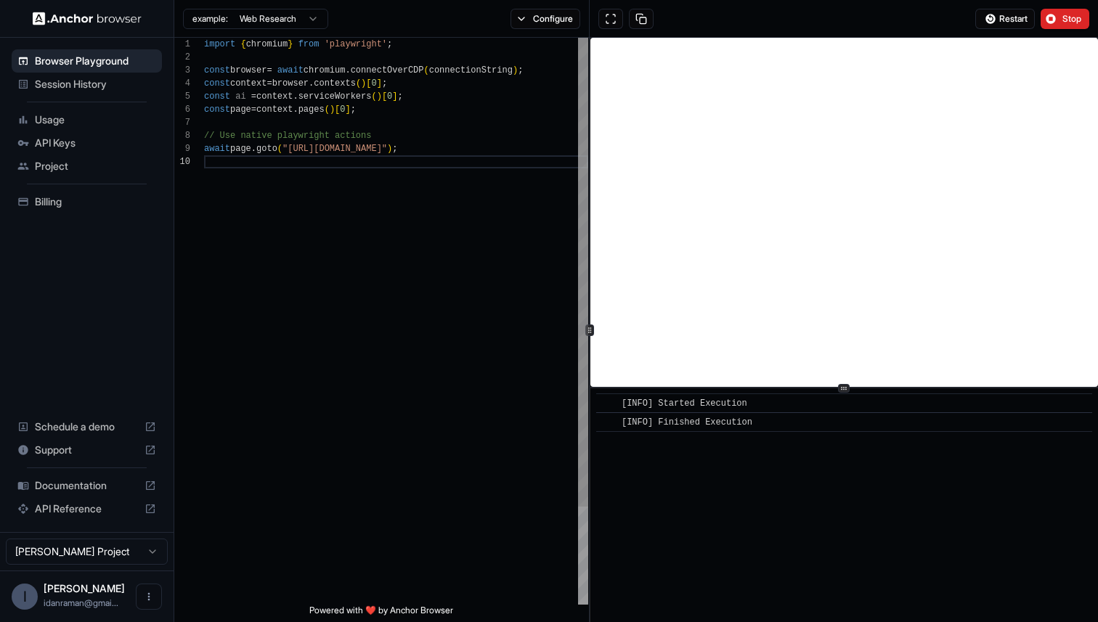
scroll to position [105, 0]
click at [356, 152] on div "import { chromium } from 'playwright' ; const browser = await chromium . connec…" at bounding box center [396, 380] width 384 height 685
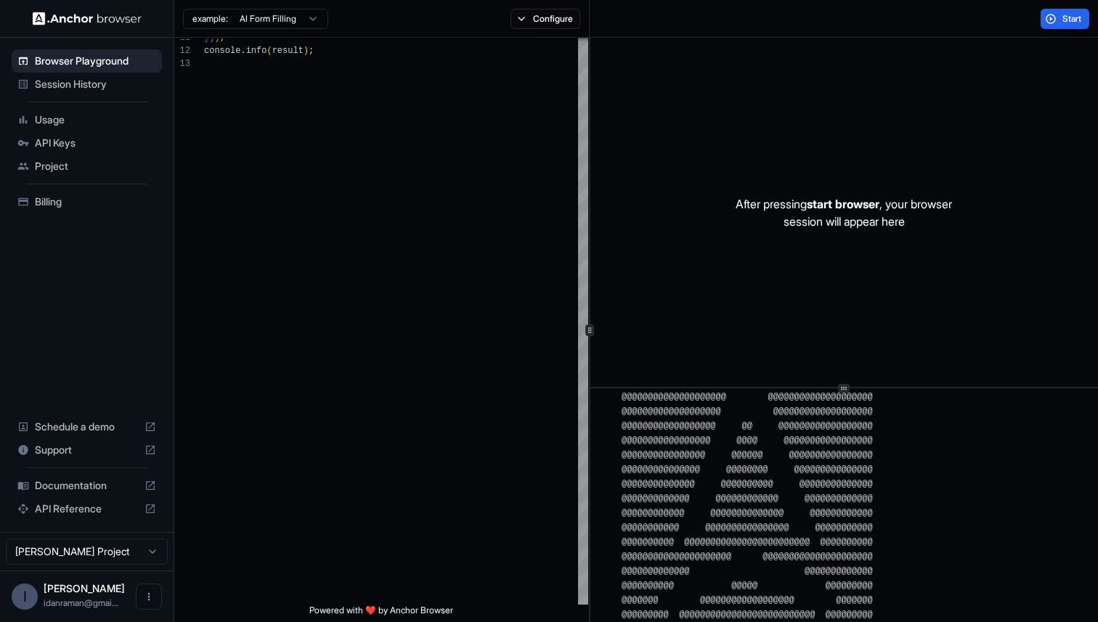
scroll to position [684, 0]
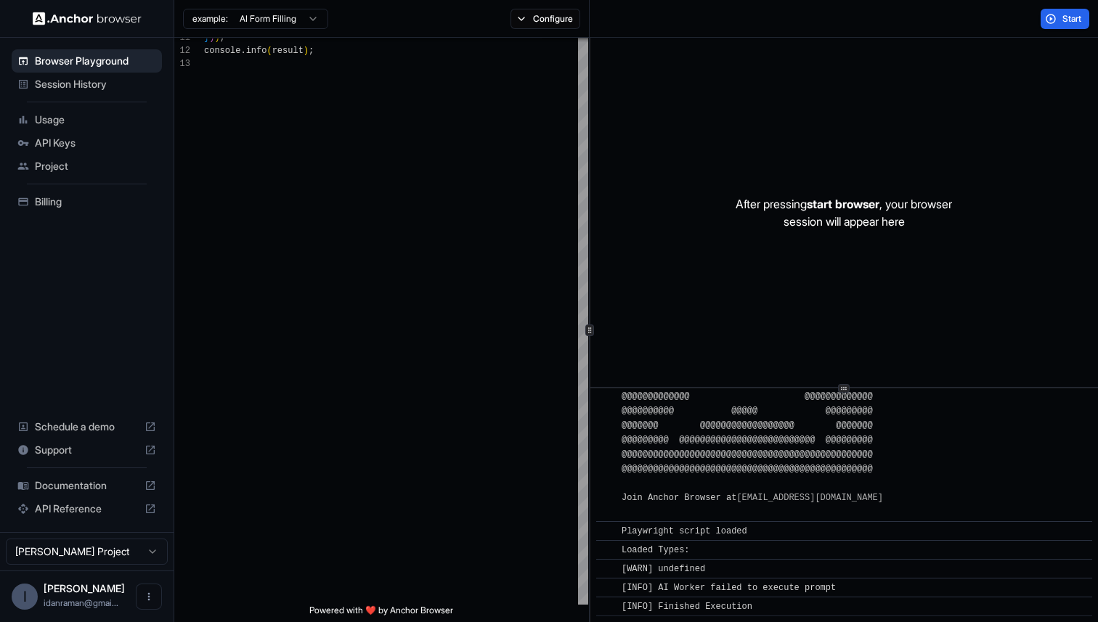
click at [629, 548] on span "Loaded Types:" at bounding box center [655, 550] width 68 height 10
drag, startPoint x: 629, startPoint y: 548, endPoint x: 688, endPoint y: 575, distance: 65.3
click at [686, 575] on div "​ [INFO] @@@@@@@@@@@@@@@@@@@@@@@@@@@@@@@@@@@@@@@@@@@@@@@@ @@@@@@@@@@@@@@@@@@@@@…" at bounding box center [844, 163] width 496 height 907
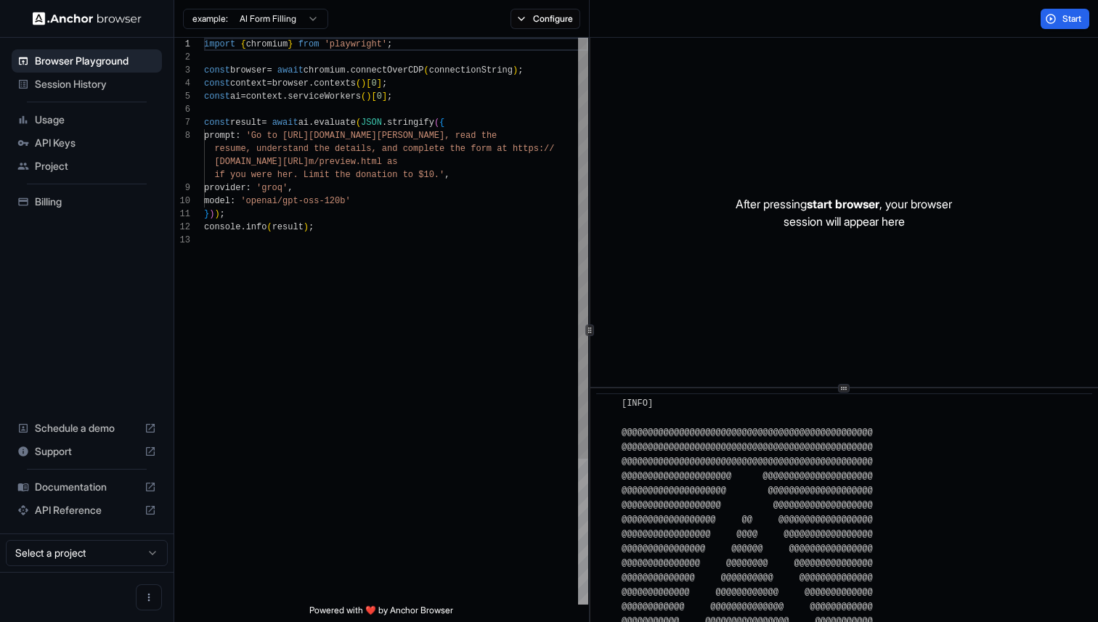
scroll to position [684, 0]
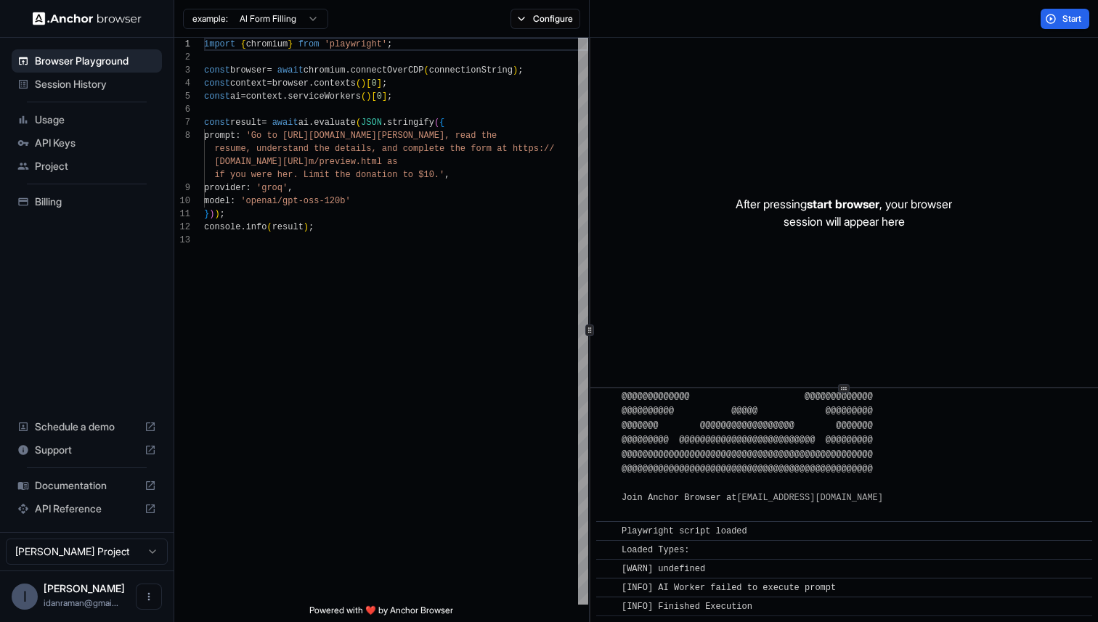
click at [109, 90] on span "Session History" at bounding box center [95, 84] width 121 height 15
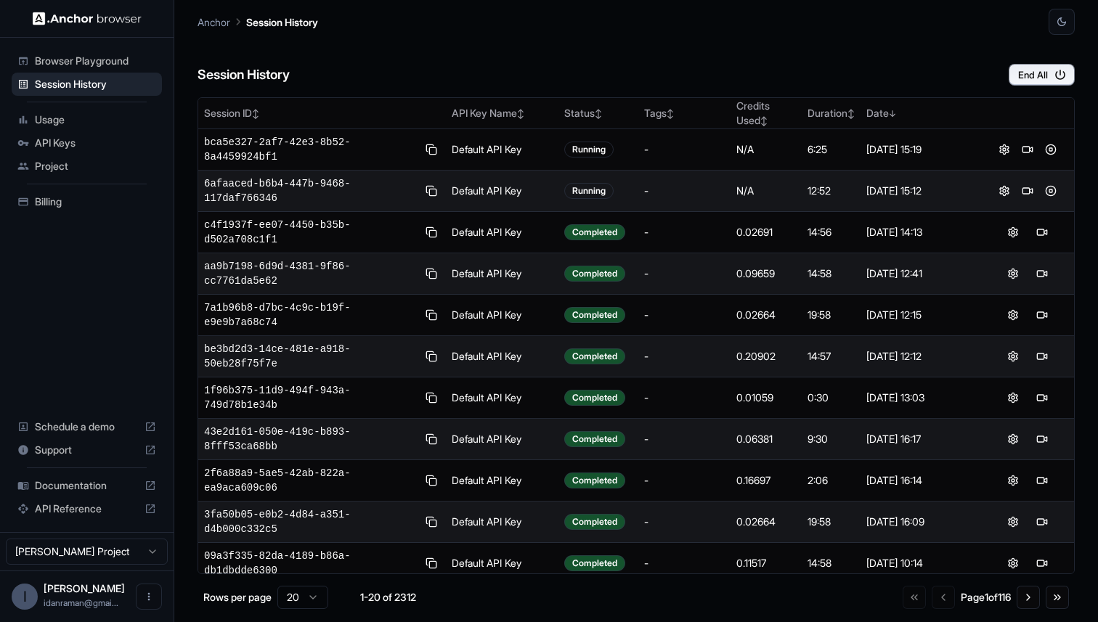
click at [109, 65] on span "Browser Playground" at bounding box center [95, 61] width 121 height 15
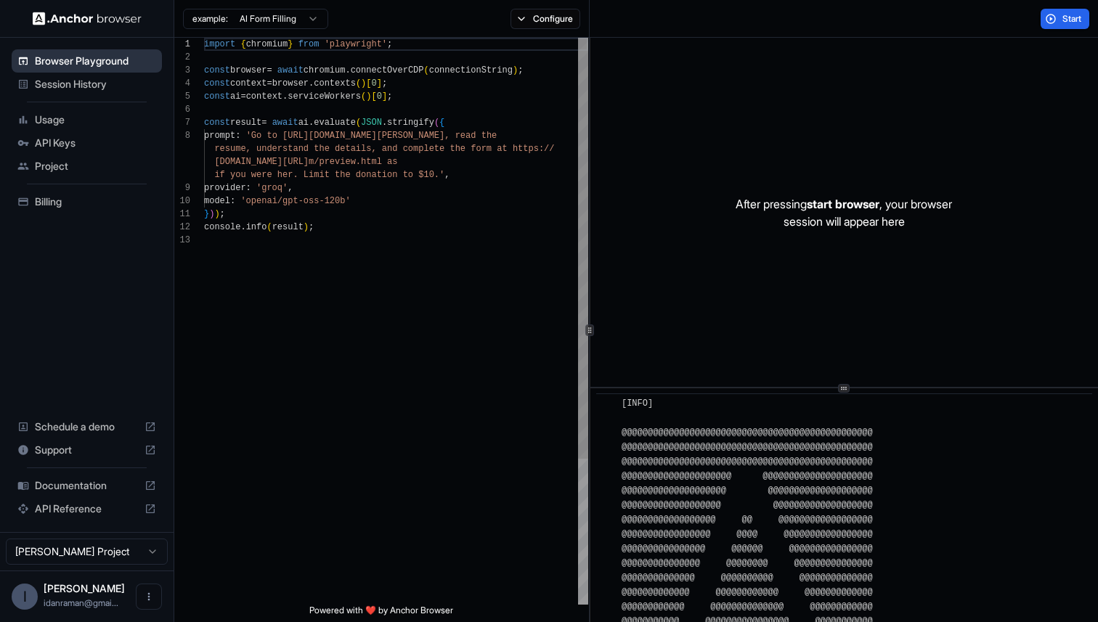
scroll to position [684, 0]
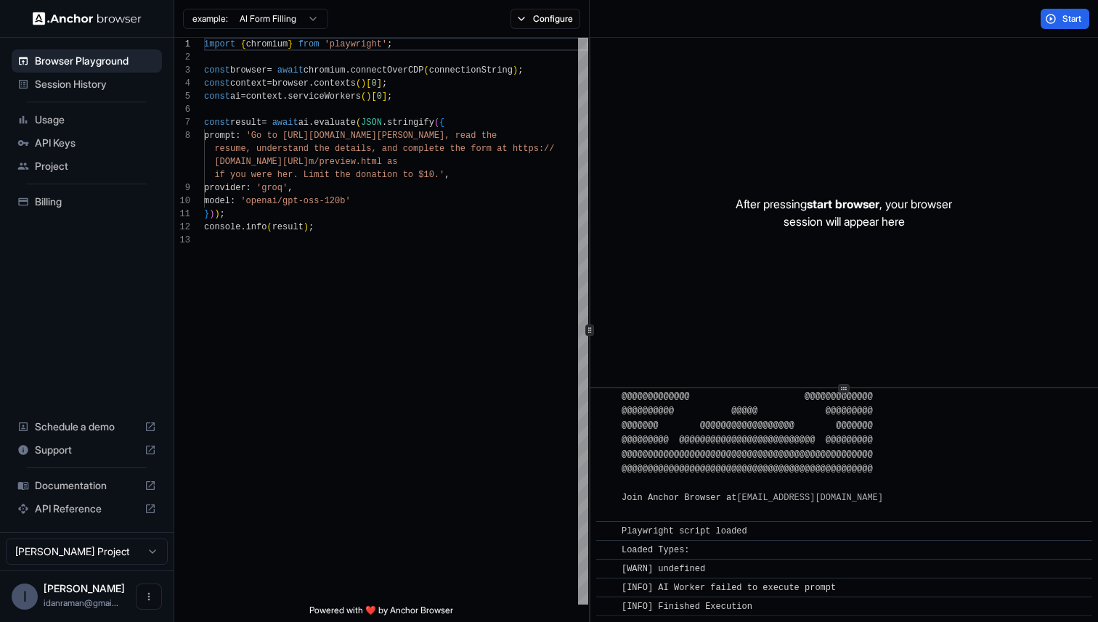
click at [105, 115] on span "Usage" at bounding box center [95, 120] width 121 height 15
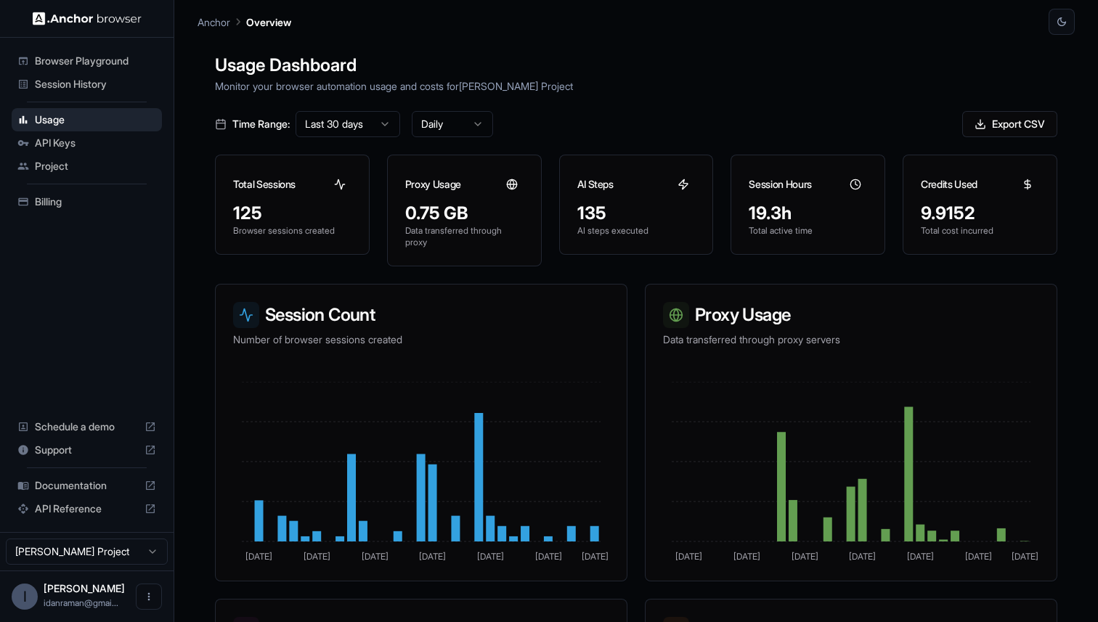
click at [105, 50] on div "Browser Playground" at bounding box center [87, 60] width 150 height 23
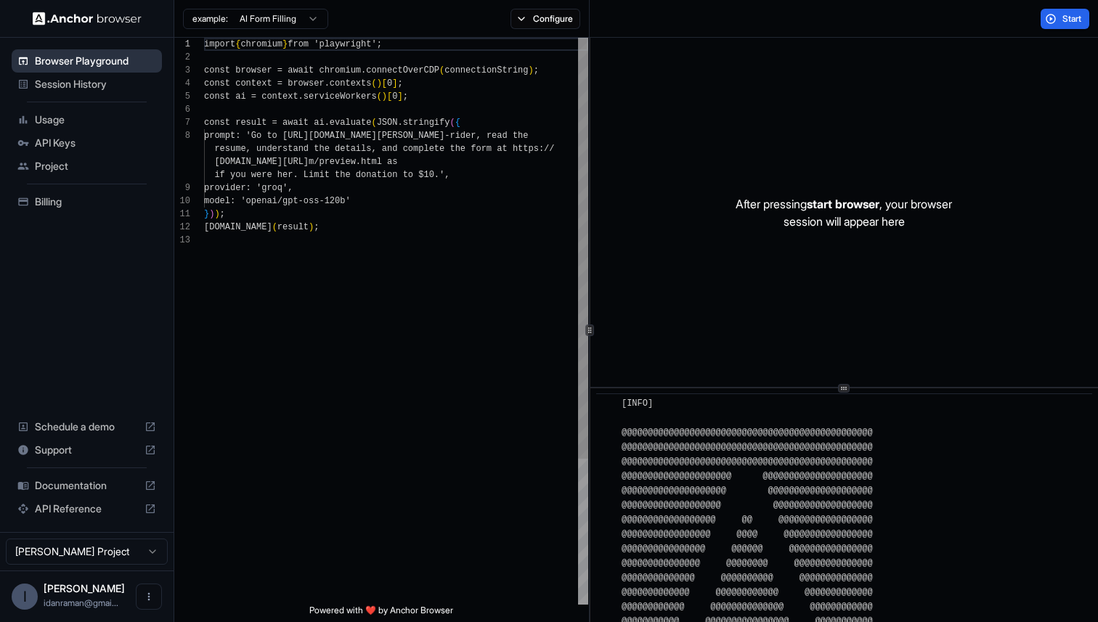
scroll to position [684, 0]
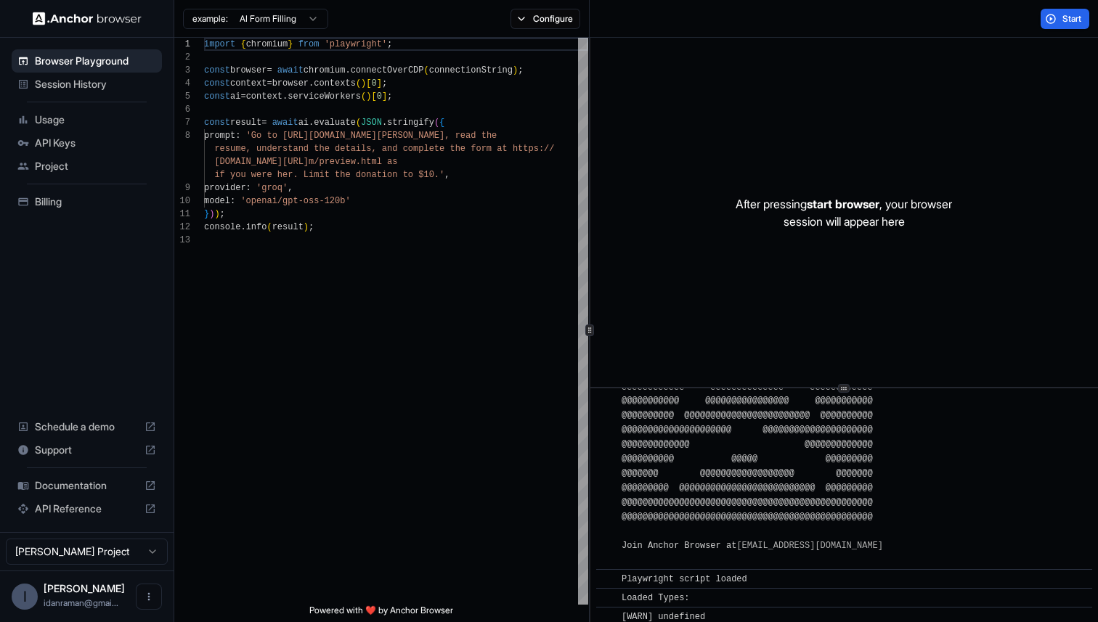
scroll to position [633, 0]
click at [652, 584] on span "Playwright script loaded" at bounding box center [684, 582] width 126 height 10
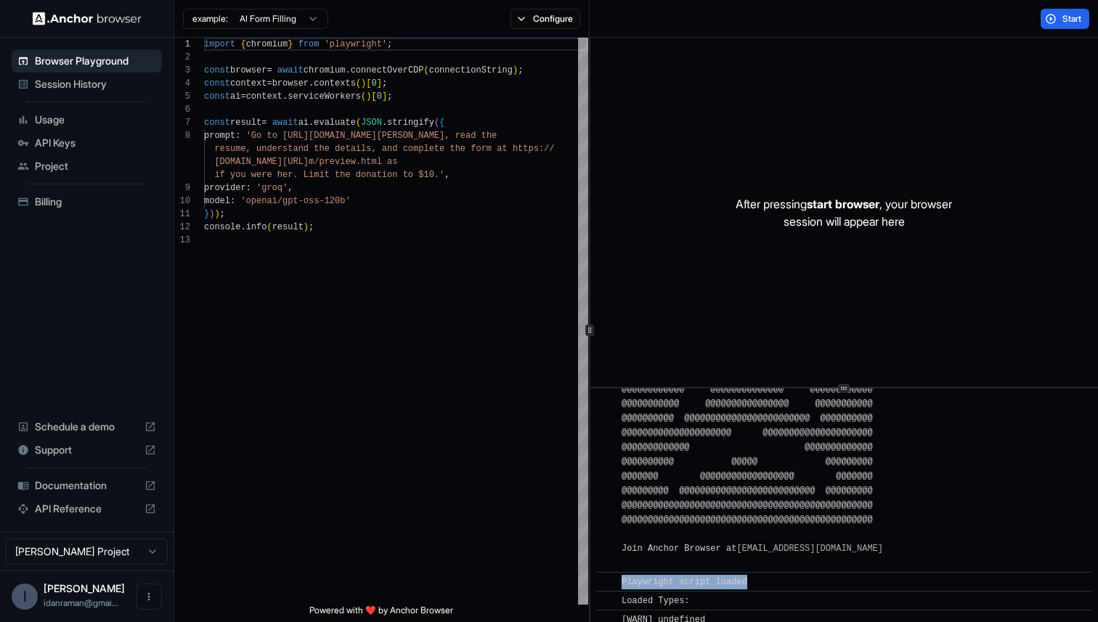
click at [652, 584] on span "Playwright script loaded" at bounding box center [684, 582] width 126 height 10
type textarea "**********"
click at [487, 488] on div "import { chromium } from 'playwright' ; const browser = await chromium . connec…" at bounding box center [396, 419] width 384 height 763
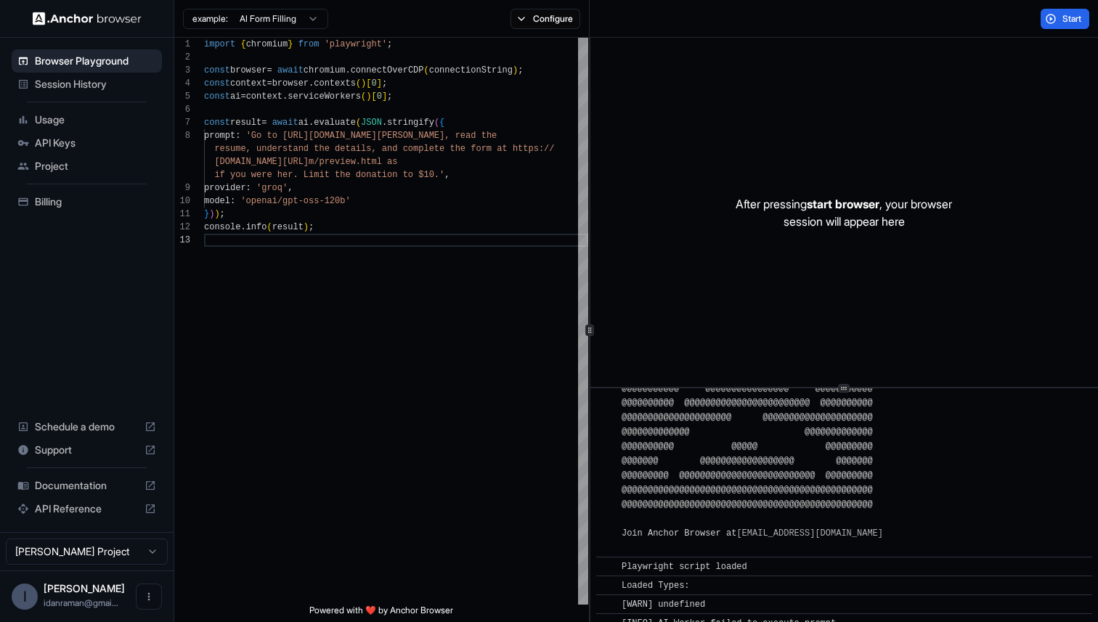
scroll to position [650, 0]
